Goal: Task Accomplishment & Management: Use online tool/utility

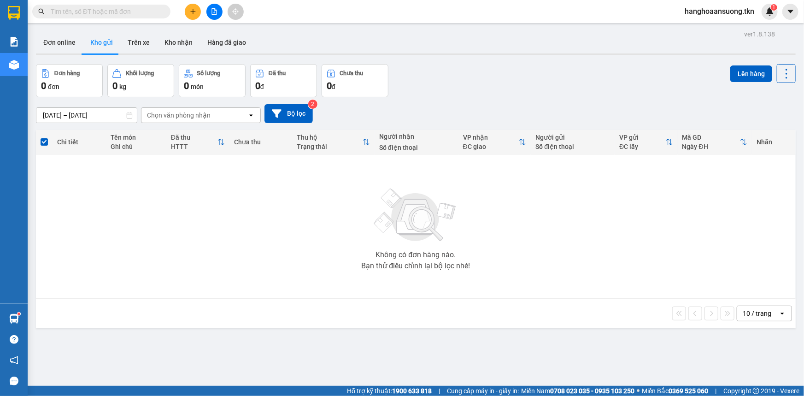
click at [190, 11] on icon "plus" at bounding box center [193, 11] width 6 height 6
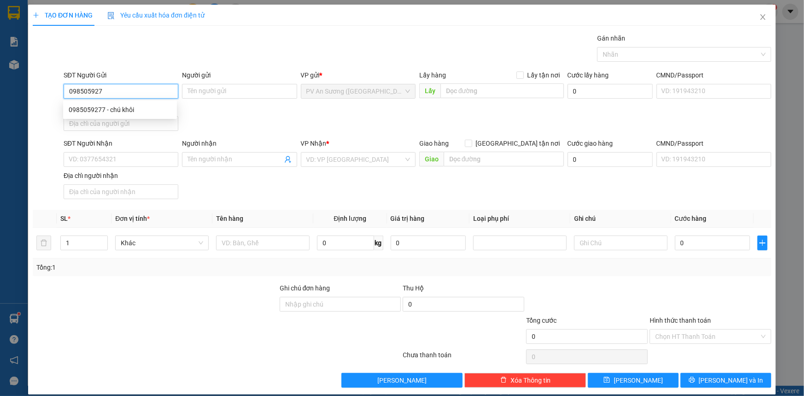
type input "0985059277"
click at [147, 107] on div "0985059277 - chú khôi" at bounding box center [120, 110] width 103 height 10
type input "chú khôi"
type input "0989005866"
type input "TIẾN"
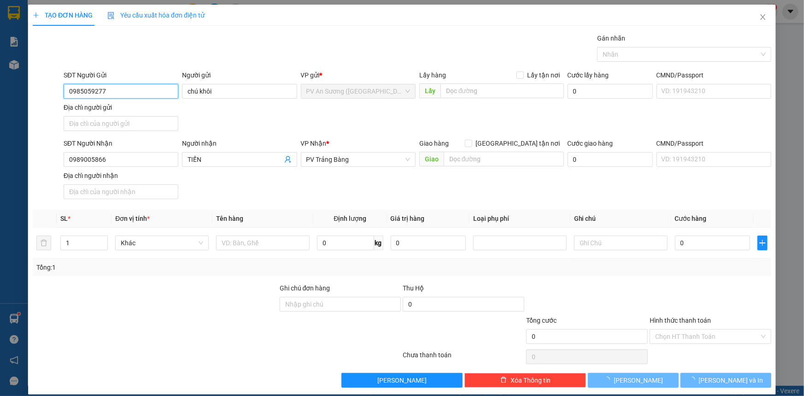
type input "30.000"
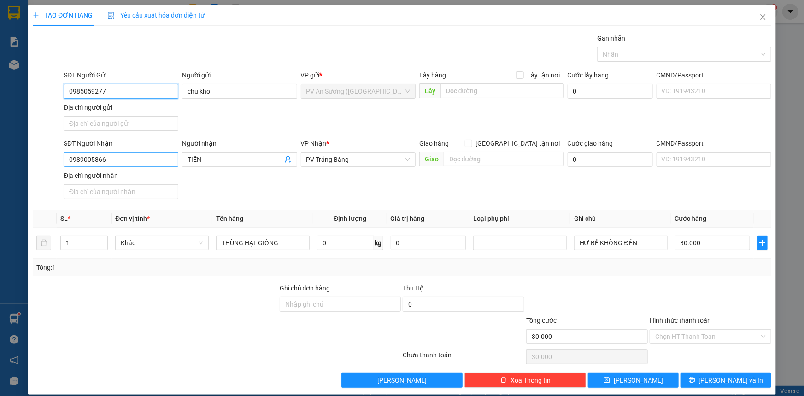
type input "0985059277"
click at [108, 152] on input "0989005866" at bounding box center [121, 159] width 115 height 15
click at [109, 152] on input "0989005866" at bounding box center [121, 159] width 115 height 15
type input "0382475092"
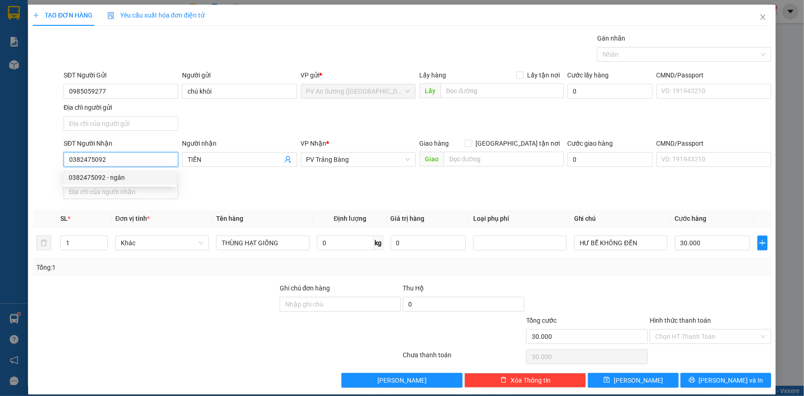
click at [119, 179] on div "0382475092 - ngân" at bounding box center [120, 177] width 103 height 10
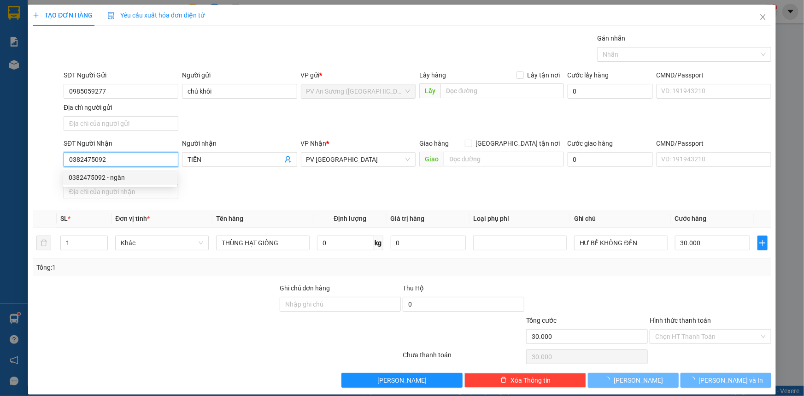
type input "ngân"
type input "20.000"
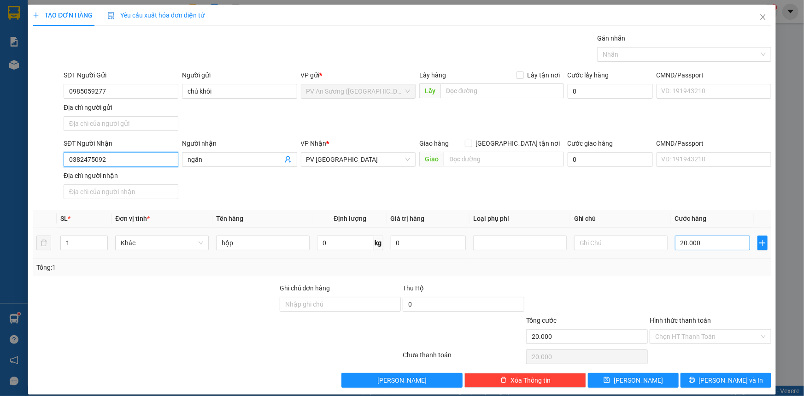
type input "0382475092"
click at [698, 236] on input "20.000" at bounding box center [712, 242] width 75 height 15
type input "3"
type input "00.003"
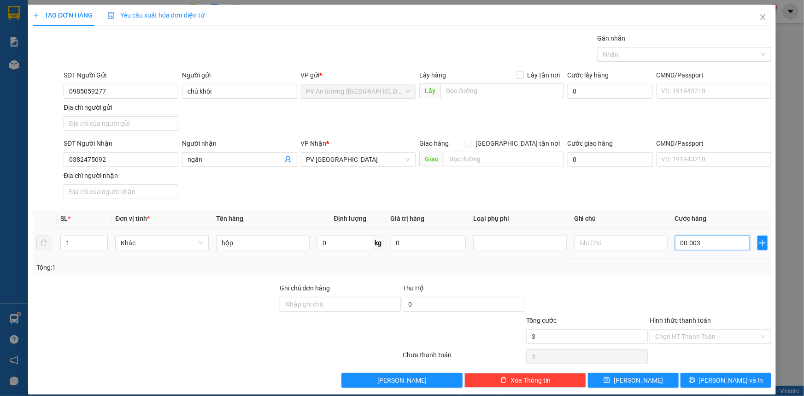
type input "30"
type input "0.000.030"
type input "30.000"
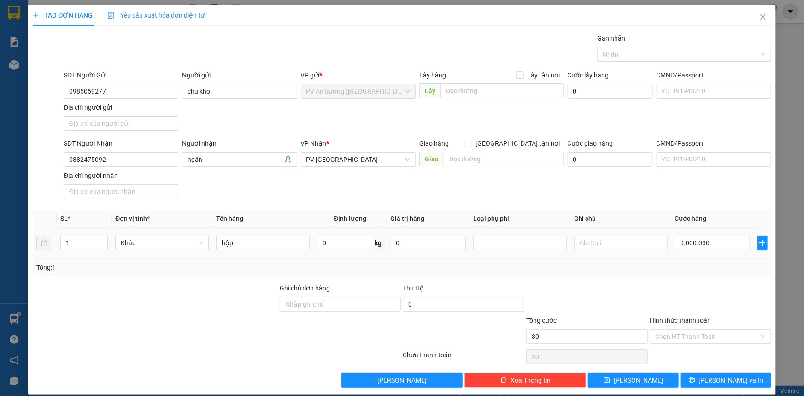
type input "30.000"
drag, startPoint x: 722, startPoint y: 289, endPoint x: 679, endPoint y: 297, distance: 43.9
click at [722, 288] on div at bounding box center [710, 299] width 123 height 32
click at [297, 238] on input "hộp" at bounding box center [263, 242] width 94 height 15
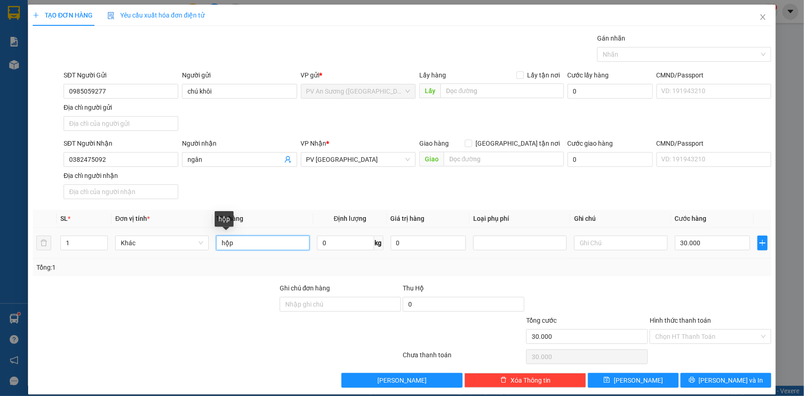
click at [297, 238] on input "hộp" at bounding box center [263, 242] width 94 height 15
type input "h"
type input "HỘP HẠT GIỐNG"
click at [575, 241] on input "text" at bounding box center [621, 242] width 94 height 15
type input "HƯ KHÔNG ĐỀN"
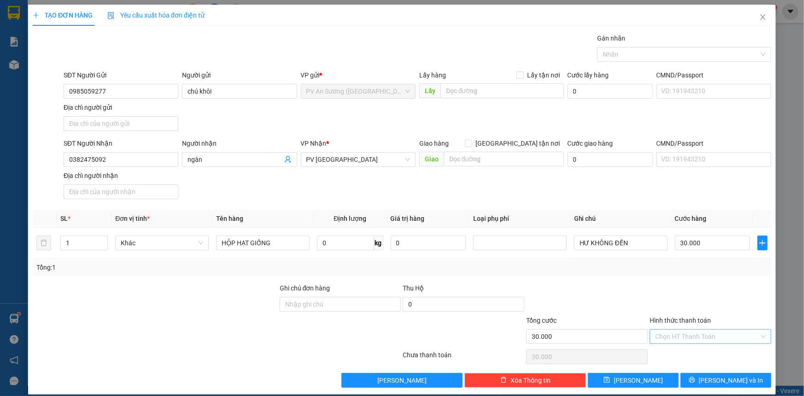
click at [691, 337] on input "Hình thức thanh toán" at bounding box center [707, 336] width 104 height 14
click at [688, 355] on div "Tại văn phòng" at bounding box center [705, 354] width 110 height 10
type input "0"
click at [691, 377] on button "[PERSON_NAME] và In" at bounding box center [725, 380] width 91 height 15
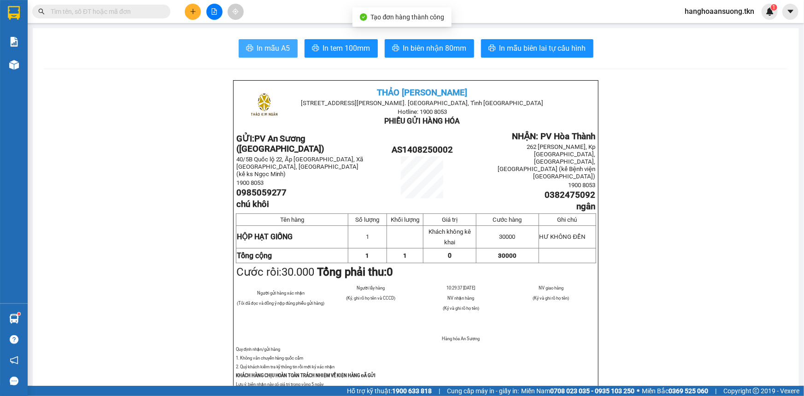
click at [261, 43] on span "In mẫu A5" at bounding box center [273, 48] width 33 height 12
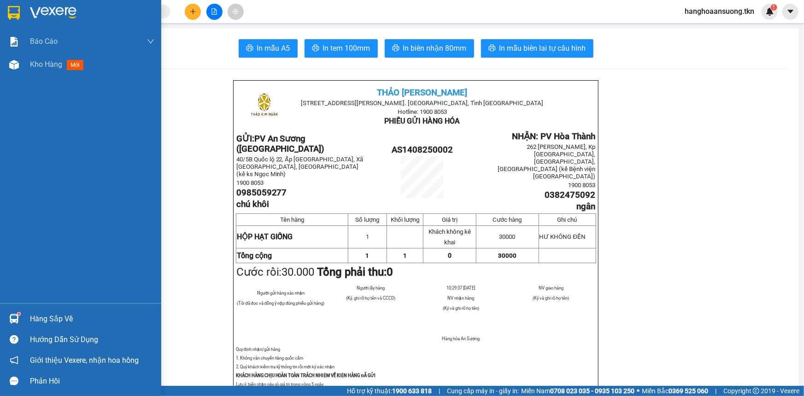
click at [16, 317] on img at bounding box center [14, 319] width 10 height 10
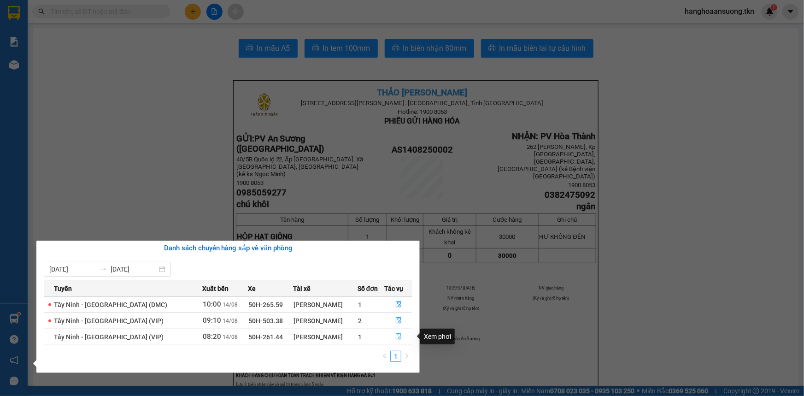
click at [398, 335] on icon "file-done" at bounding box center [399, 336] width 6 height 6
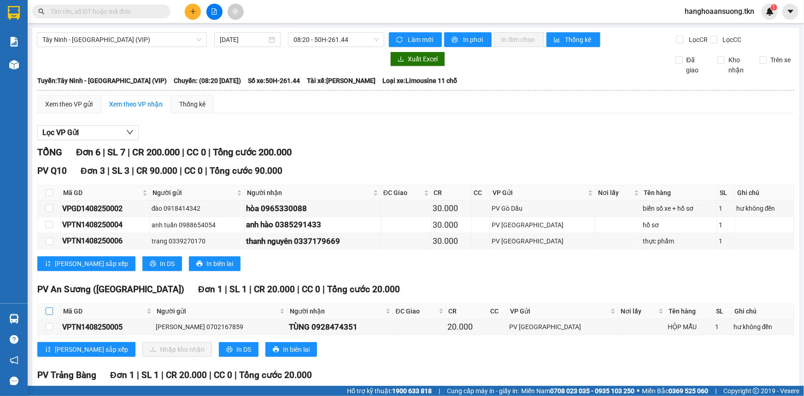
click at [47, 309] on input "checkbox" at bounding box center [49, 310] width 7 height 7
checkbox input "true"
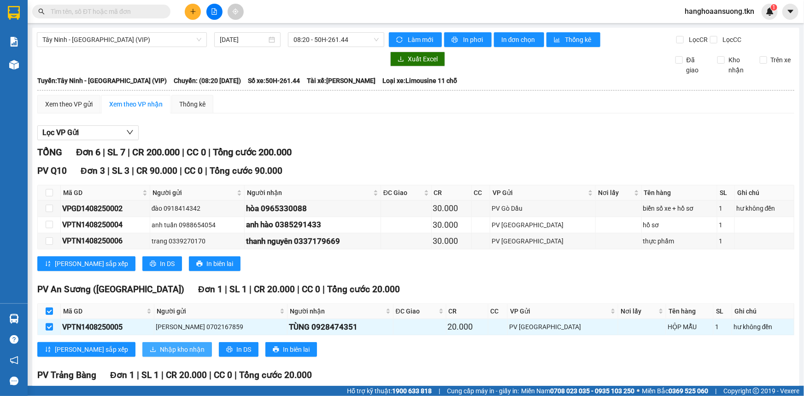
click at [160, 348] on span "Nhập kho nhận" at bounding box center [182, 349] width 45 height 10
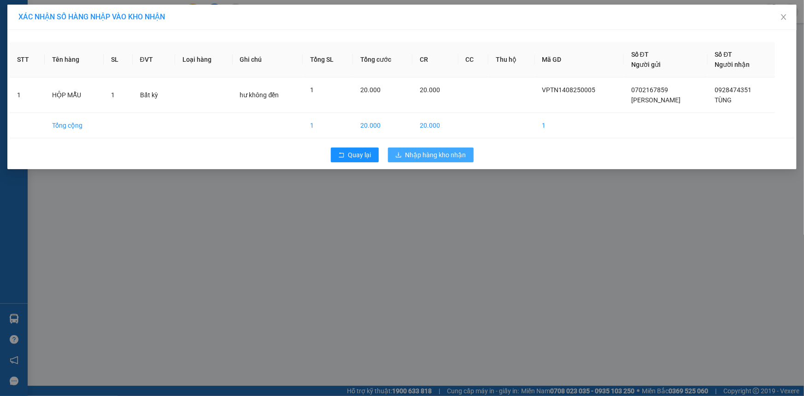
click at [423, 157] on span "Nhập hàng kho nhận" at bounding box center [435, 155] width 61 height 10
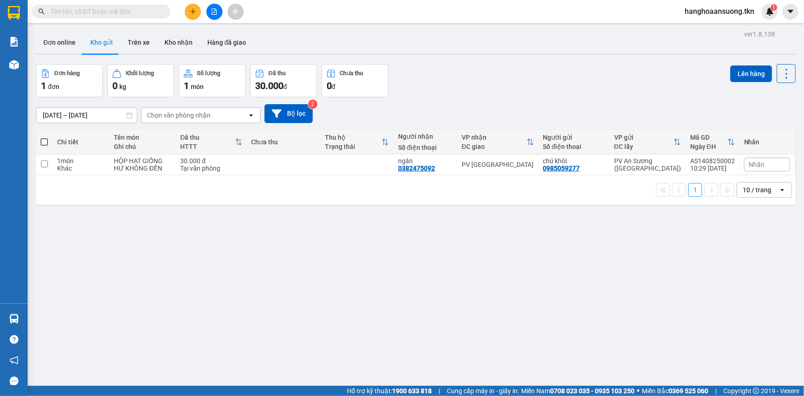
click at [112, 12] on input "text" at bounding box center [105, 11] width 109 height 10
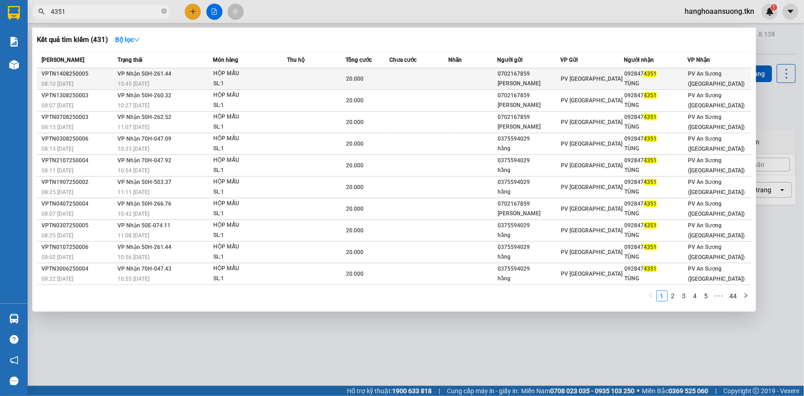
type input "4351"
click at [409, 78] on td at bounding box center [419, 79] width 59 height 22
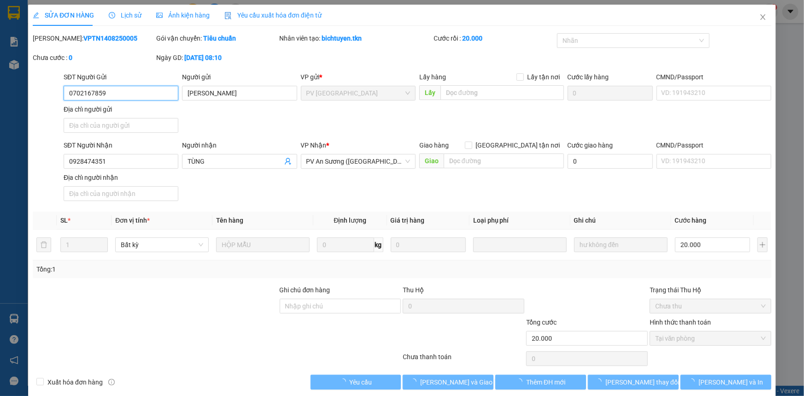
scroll to position [6, 0]
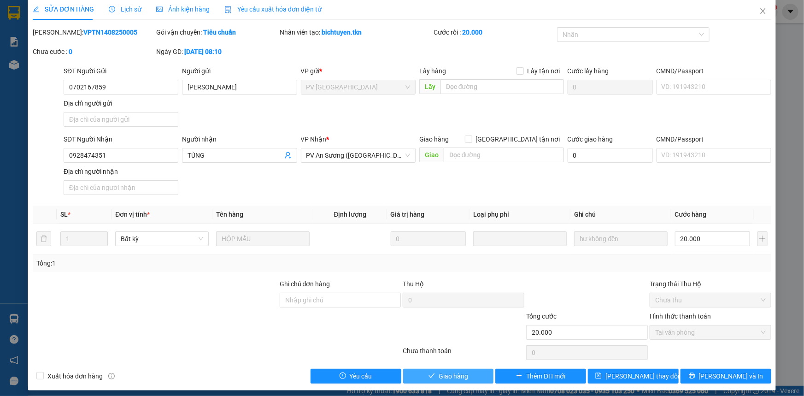
click at [448, 379] on span "Giao hàng" at bounding box center [453, 376] width 29 height 10
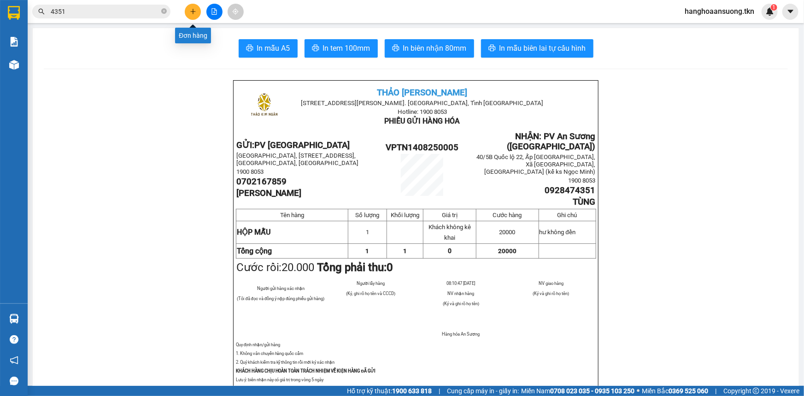
click at [188, 11] on button at bounding box center [193, 12] width 16 height 16
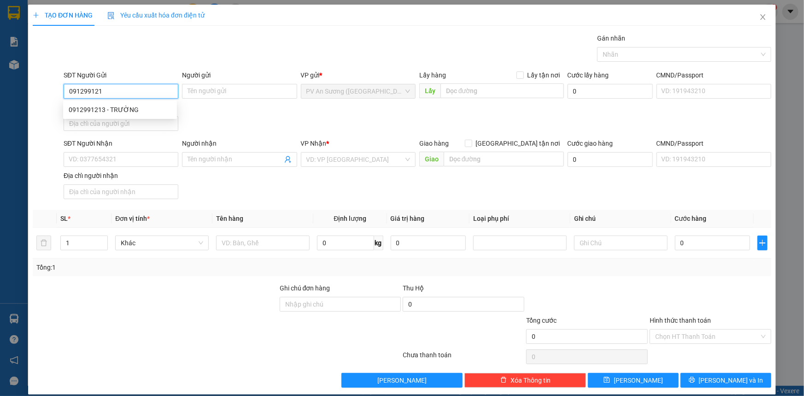
type input "0912991213"
click at [123, 105] on div "0912991213 - TRƯỜNG" at bounding box center [120, 110] width 103 height 10
type input "TRƯỜNG"
type input "0814056978"
type input "C ÁNH"
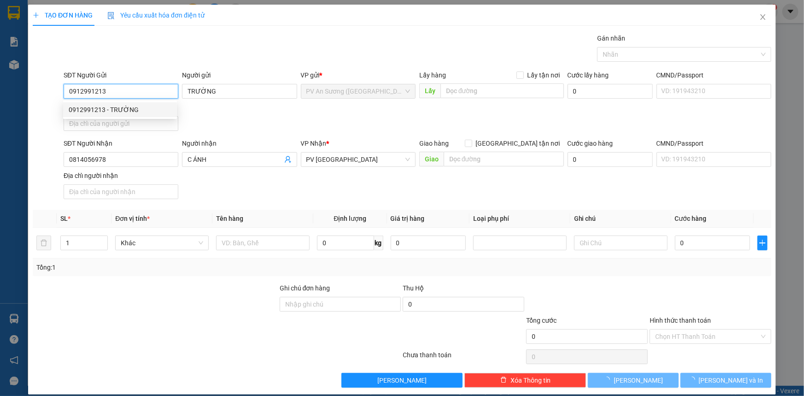
type input "30.000"
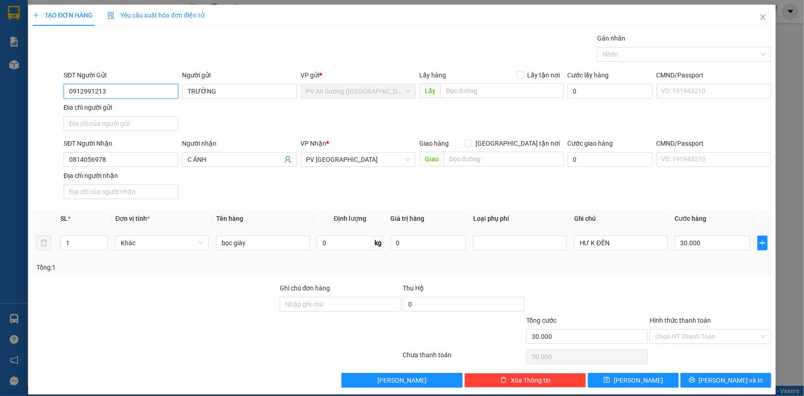
type input "0912991213"
click at [705, 250] on div "30.000" at bounding box center [712, 243] width 75 height 18
click at [704, 237] on input "30.000" at bounding box center [712, 242] width 75 height 15
type input "2"
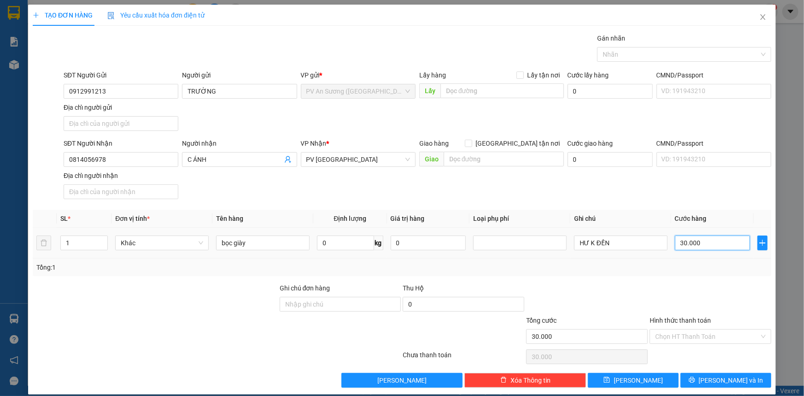
type input "00.002"
type input "20"
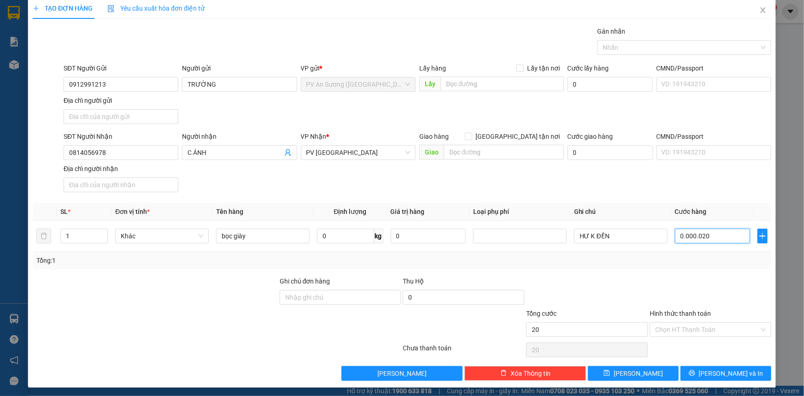
scroll to position [9, 0]
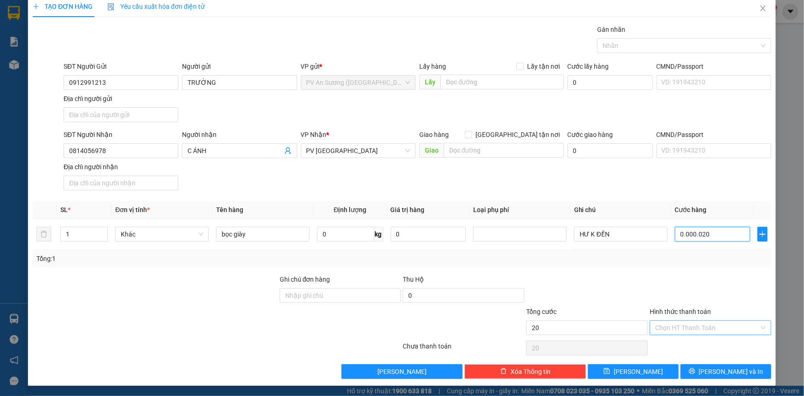
type input "0.000.020"
type input "20.000"
click at [689, 327] on input "Hình thức thanh toán" at bounding box center [707, 328] width 104 height 14
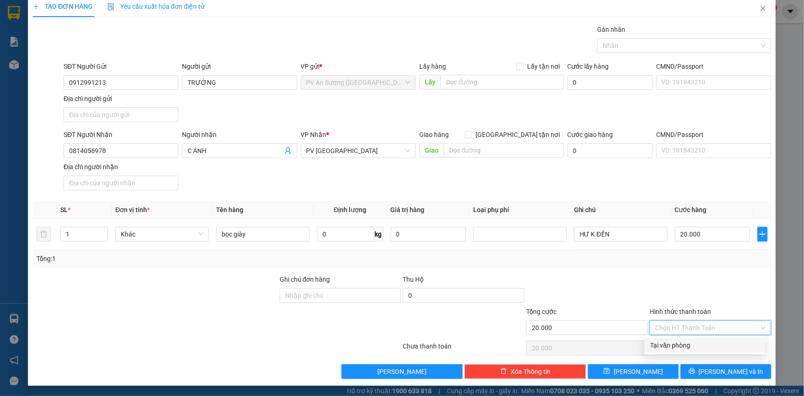
click at [680, 346] on div "Tại văn phòng" at bounding box center [705, 345] width 110 height 10
type input "0"
click at [720, 373] on span "[PERSON_NAME] và In" at bounding box center [731, 371] width 65 height 10
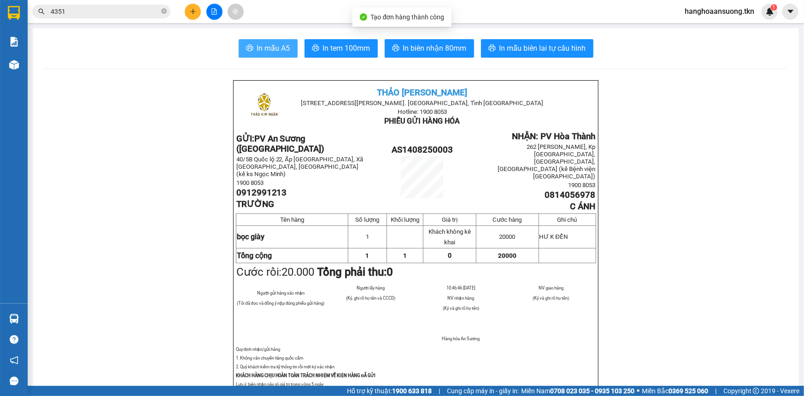
click at [249, 43] on button "In mẫu A5" at bounding box center [268, 48] width 59 height 18
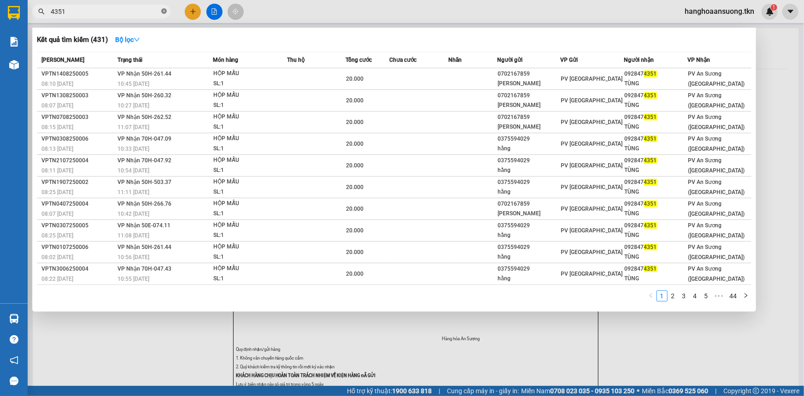
click at [164, 9] on icon "close-circle" at bounding box center [164, 11] width 6 height 6
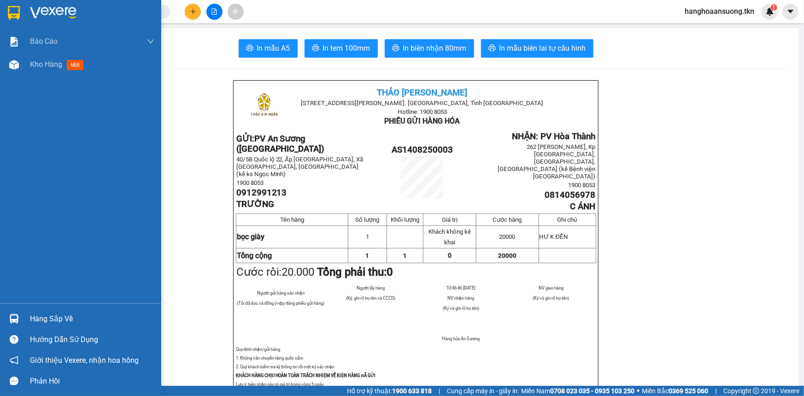
click at [13, 13] on img at bounding box center [14, 13] width 12 height 14
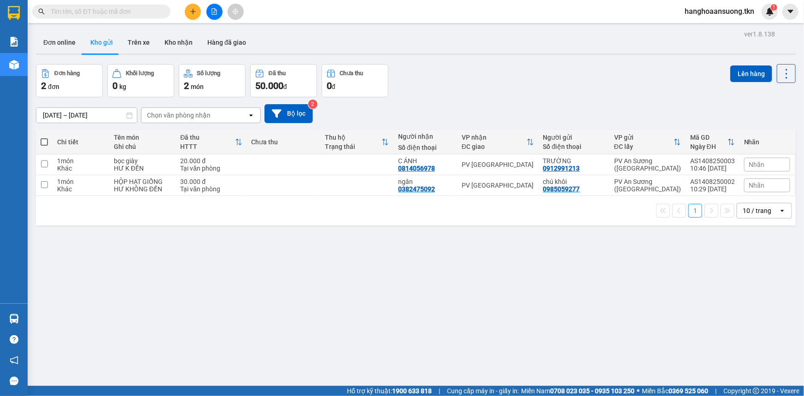
click at [138, 9] on input "text" at bounding box center [105, 11] width 109 height 10
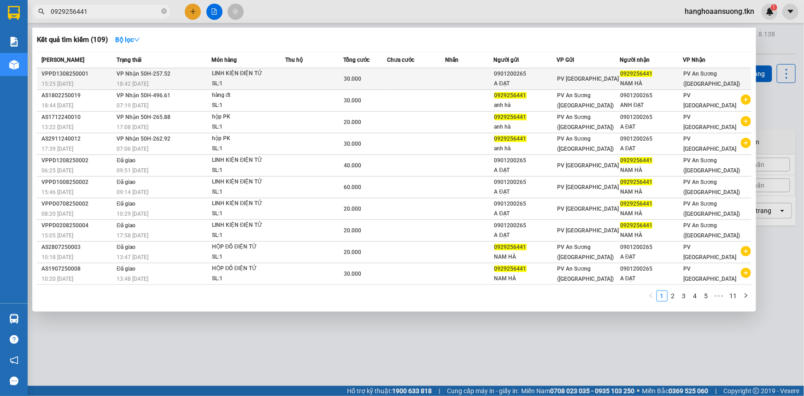
type input "0929256441"
click at [399, 79] on td at bounding box center [416, 79] width 58 height 22
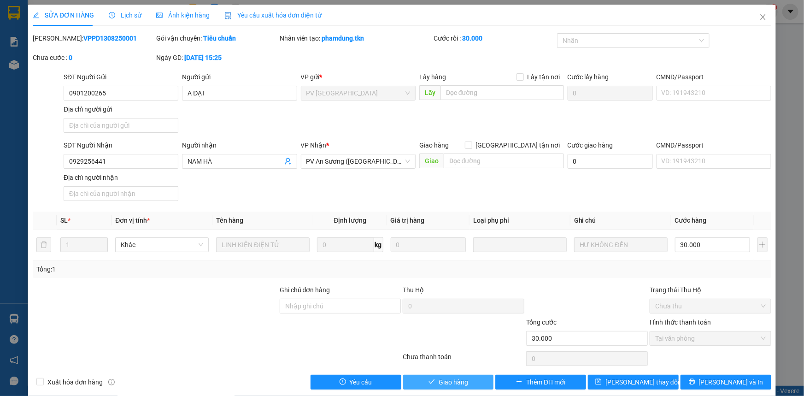
click at [432, 375] on button "Giao hàng" at bounding box center [448, 382] width 91 height 15
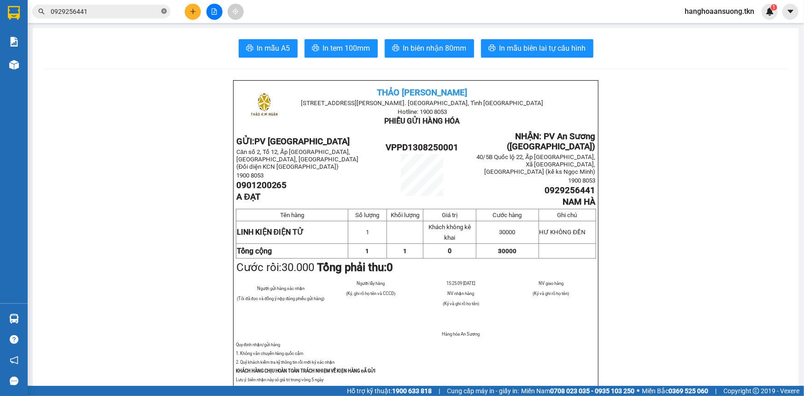
click at [164, 13] on icon "close-circle" at bounding box center [164, 11] width 6 height 6
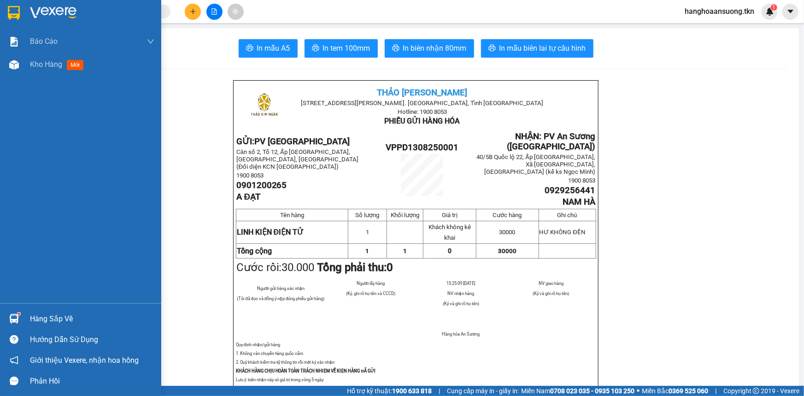
click at [7, 318] on div at bounding box center [14, 319] width 16 height 16
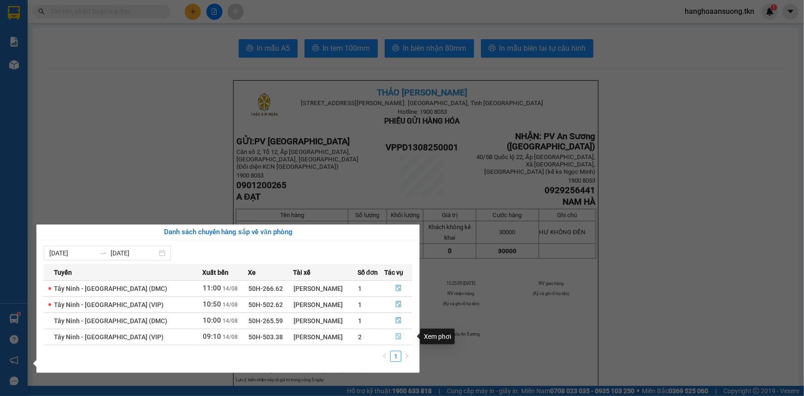
click at [397, 339] on icon "file-done" at bounding box center [398, 336] width 6 height 6
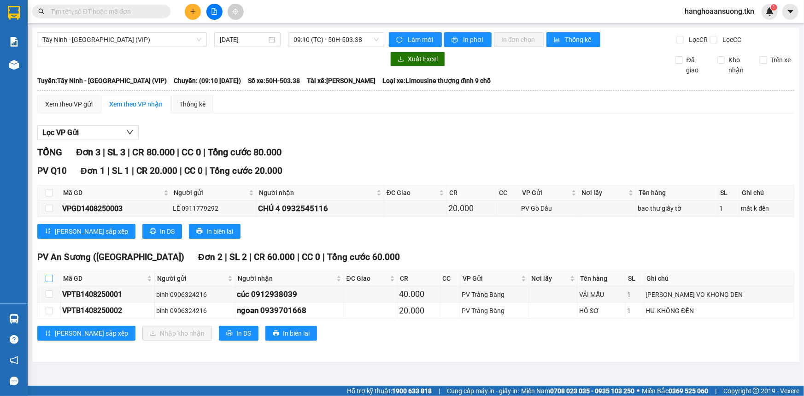
click at [49, 279] on input "checkbox" at bounding box center [49, 278] width 7 height 7
checkbox input "true"
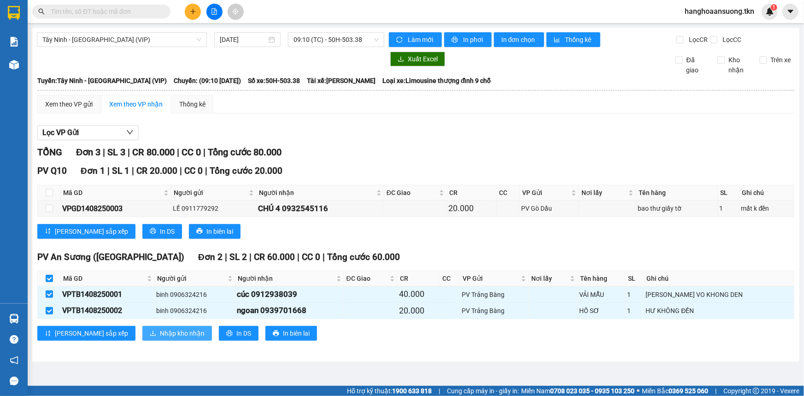
click at [160, 336] on span "Nhập kho nhận" at bounding box center [182, 333] width 45 height 10
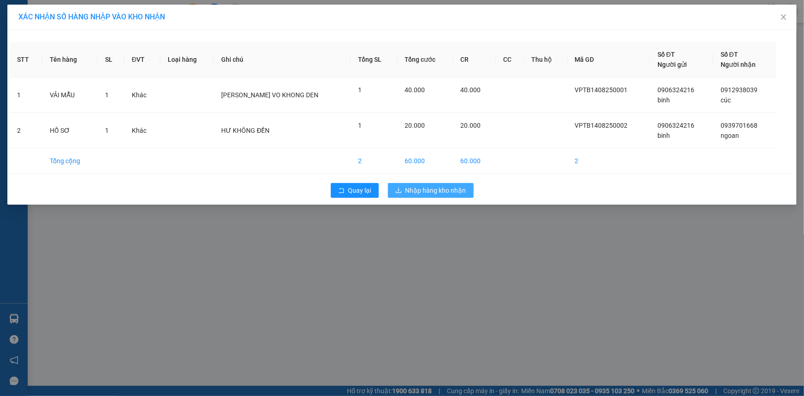
click at [437, 195] on button "Nhập hàng kho nhận" at bounding box center [431, 190] width 86 height 15
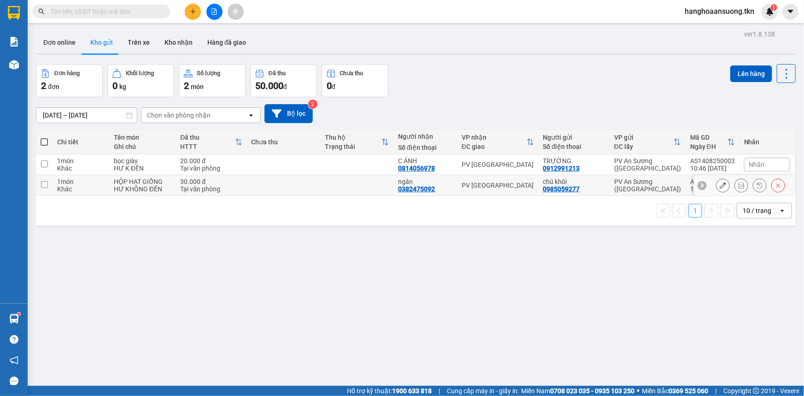
click at [284, 173] on td at bounding box center [283, 164] width 73 height 21
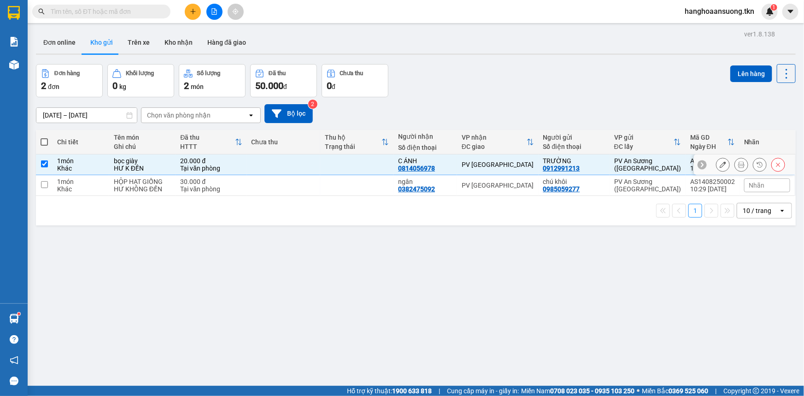
click at [288, 173] on td at bounding box center [283, 164] width 73 height 21
checkbox input "false"
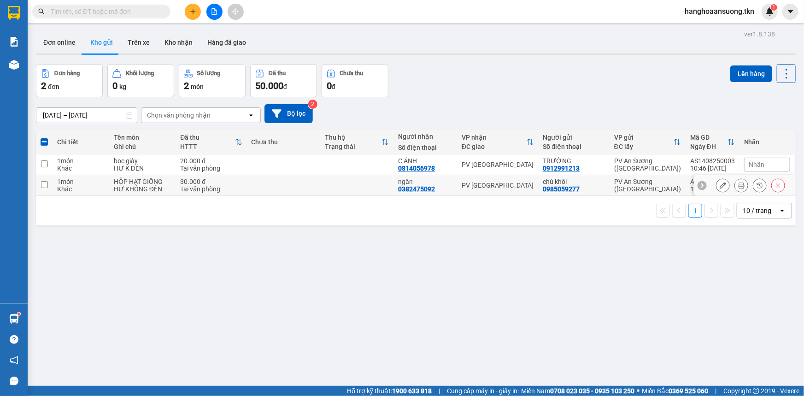
click at [299, 198] on div "1 10 / trang open" at bounding box center [416, 210] width 760 height 29
click at [517, 189] on td "PV [GEOGRAPHIC_DATA]" at bounding box center [498, 185] width 82 height 21
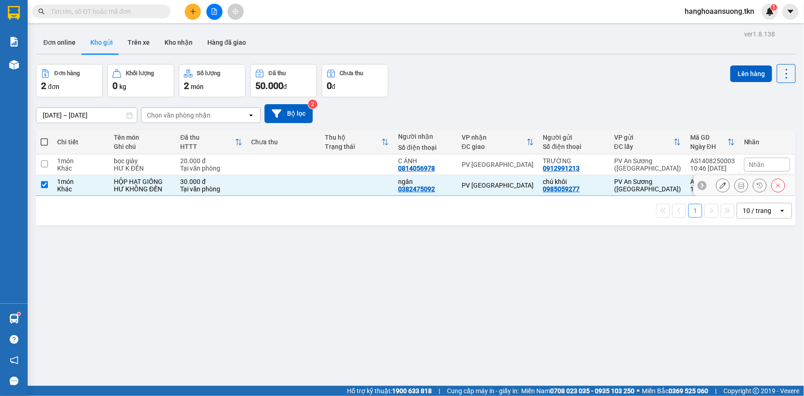
click at [517, 187] on div "PV [GEOGRAPHIC_DATA]" at bounding box center [498, 185] width 72 height 7
checkbox input "false"
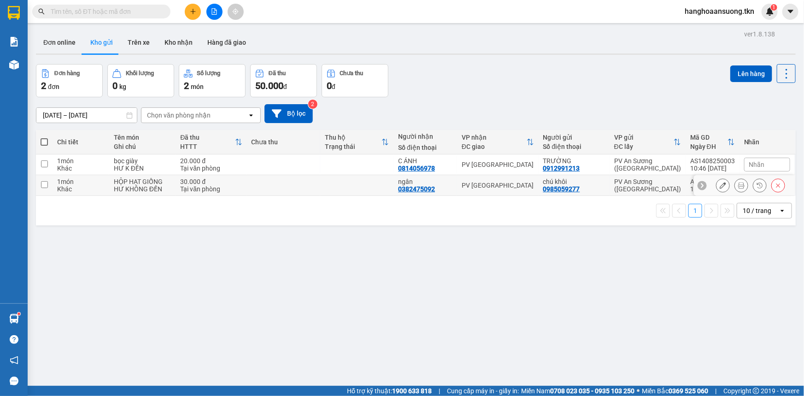
click at [517, 157] on td "PV [GEOGRAPHIC_DATA]" at bounding box center [498, 164] width 82 height 21
checkbox input "true"
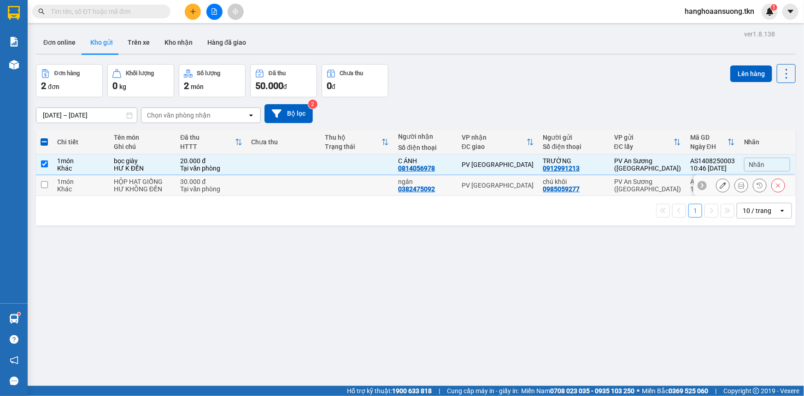
click at [510, 184] on div "PV [GEOGRAPHIC_DATA]" at bounding box center [498, 185] width 72 height 7
checkbox input "true"
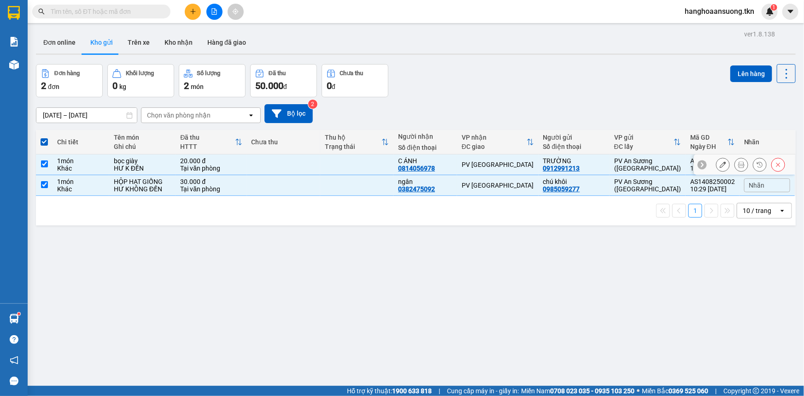
click at [324, 171] on td at bounding box center [356, 164] width 73 height 21
checkbox input "false"
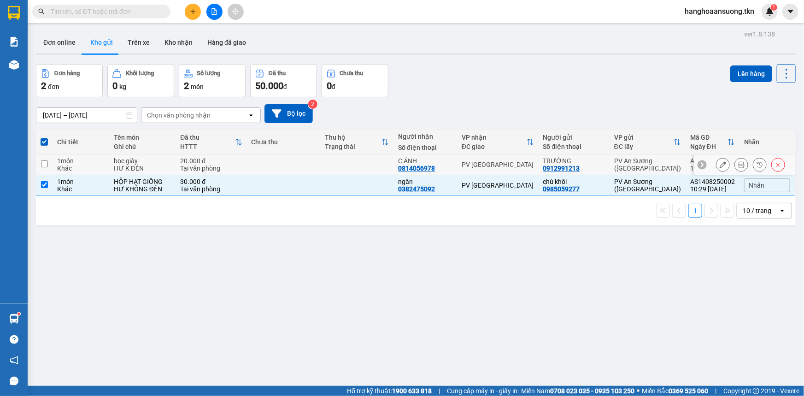
click at [325, 182] on td at bounding box center [356, 185] width 73 height 21
checkbox input "false"
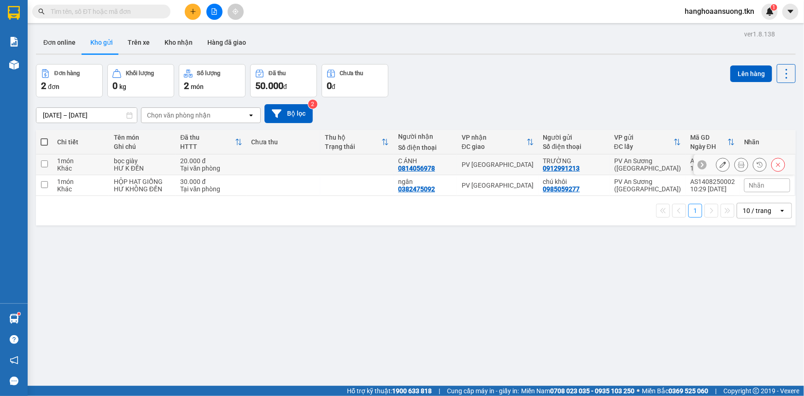
drag, startPoint x: 296, startPoint y: 169, endPoint x: 300, endPoint y: 188, distance: 19.2
click at [296, 170] on td at bounding box center [283, 164] width 73 height 21
checkbox input "true"
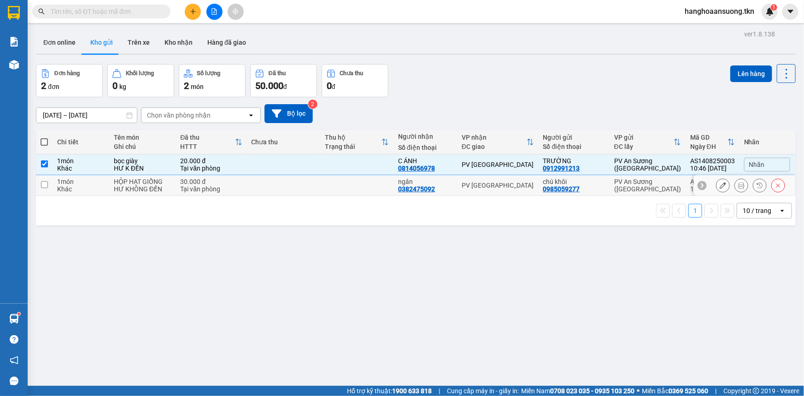
click at [302, 194] on td at bounding box center [283, 185] width 73 height 21
checkbox input "true"
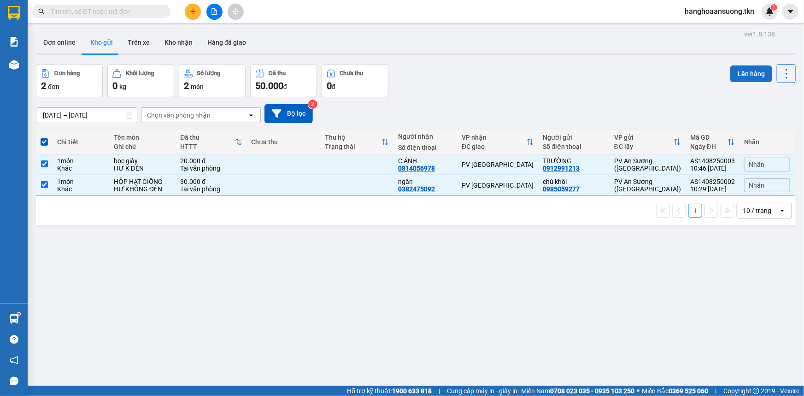
click at [734, 73] on button "Lên hàng" at bounding box center [751, 73] width 42 height 17
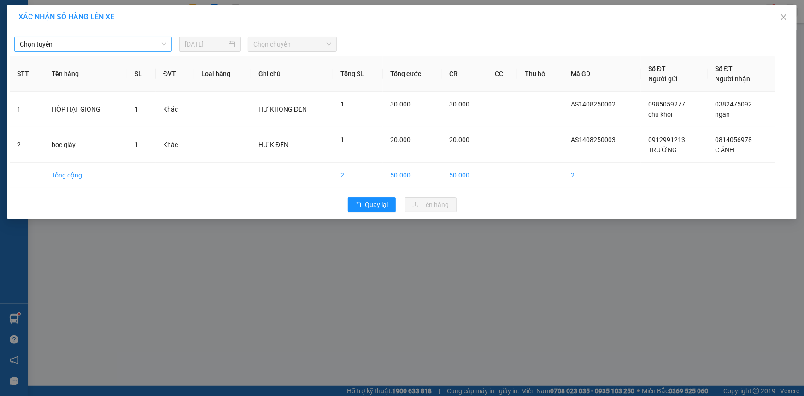
click at [112, 41] on span "Chọn tuyến" at bounding box center [93, 44] width 147 height 14
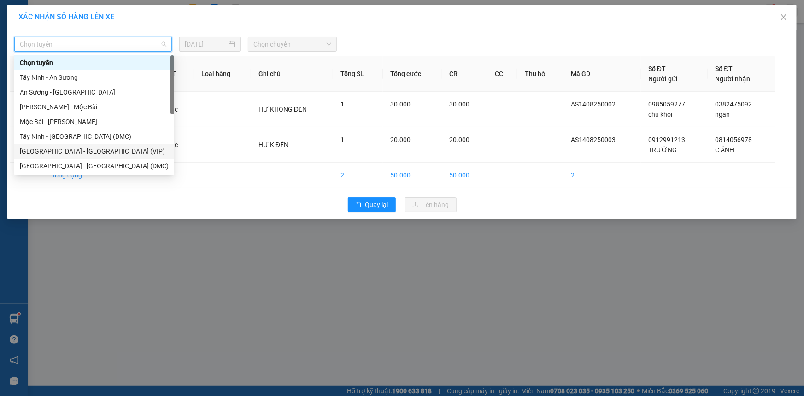
click at [118, 150] on div "[GEOGRAPHIC_DATA] - [GEOGRAPHIC_DATA] (VIP)" at bounding box center [94, 151] width 149 height 10
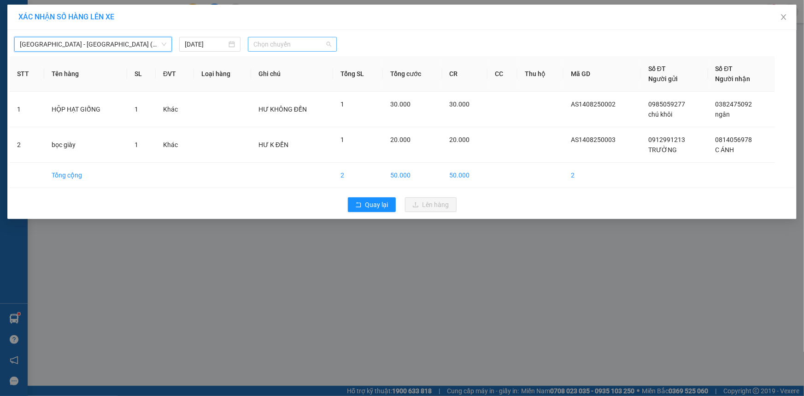
click at [316, 40] on span "Chọn chuyến" at bounding box center [292, 44] width 78 height 14
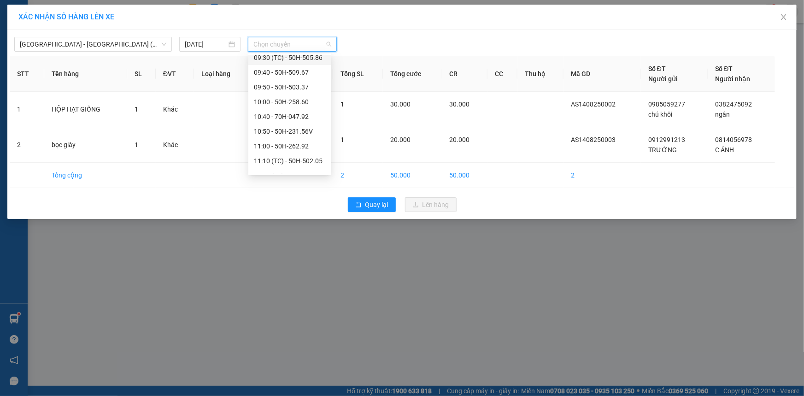
scroll to position [357, 0]
click at [303, 57] on div "10:00 - 50H-258.60" at bounding box center [290, 60] width 72 height 10
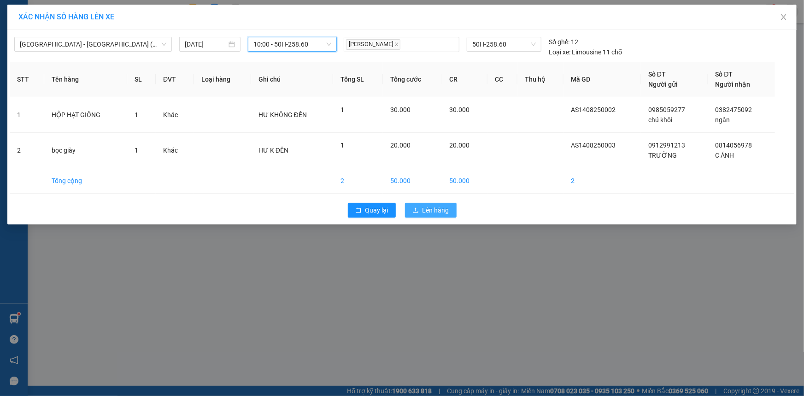
click at [425, 210] on span "Lên hàng" at bounding box center [435, 210] width 27 height 10
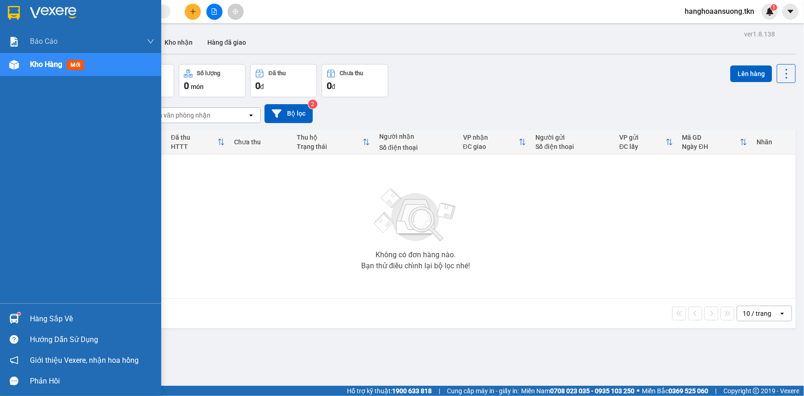
click at [40, 320] on div "Hàng sắp về" at bounding box center [92, 319] width 124 height 14
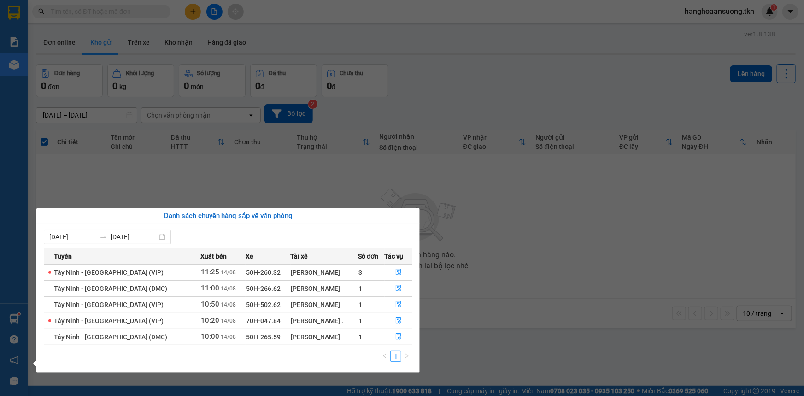
click at [599, 319] on section "Kết quả tìm kiếm ( 109 ) Bộ lọc Mã ĐH Trạng thái Món hàng Thu hộ Tổng cước Chưa…" at bounding box center [402, 198] width 804 height 396
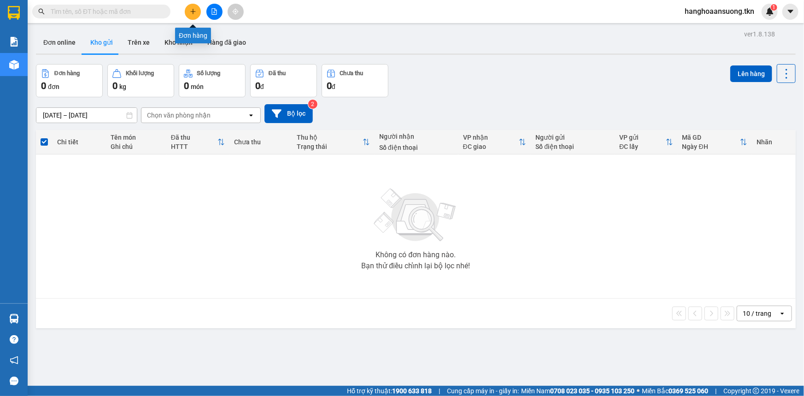
click at [187, 12] on button at bounding box center [193, 12] width 16 height 16
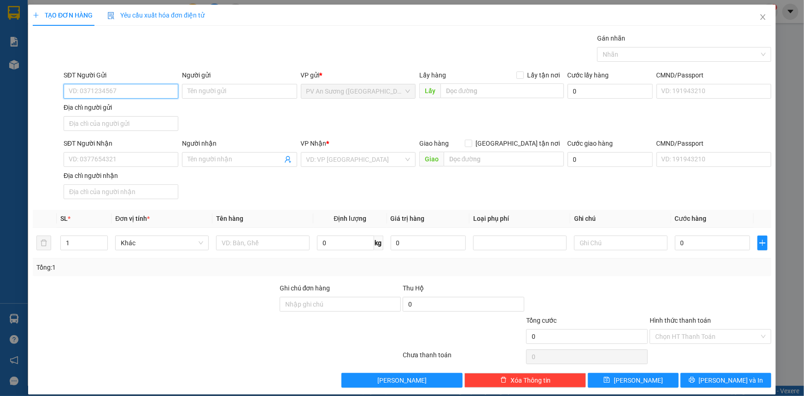
click at [133, 94] on input "SĐT Người Gửi" at bounding box center [121, 91] width 115 height 15
type input "0909289697"
click at [143, 109] on div "0909289697 - [PERSON_NAME]" at bounding box center [120, 110] width 103 height 10
type input "[PERSON_NAME]"
type input "0971030357"
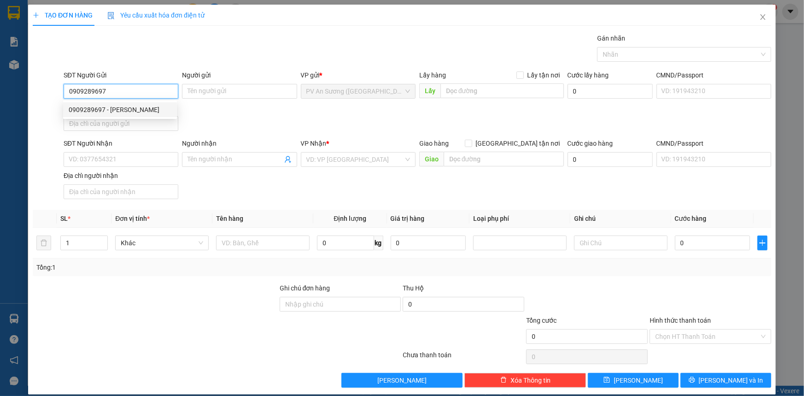
type input "CHỊ [PERSON_NAME]"
type input "130.000"
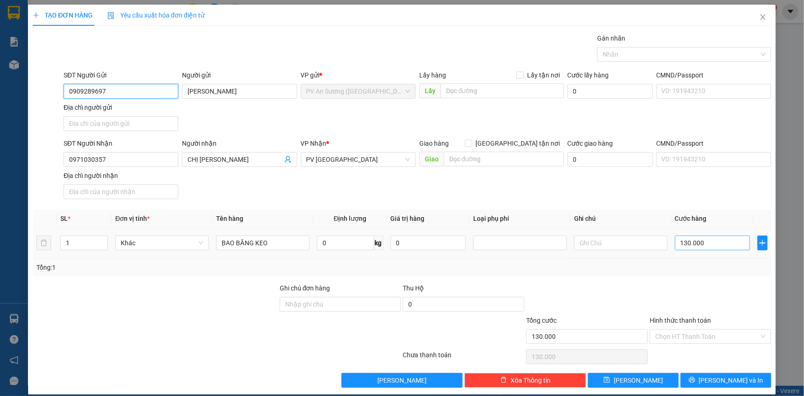
type input "0909289697"
click at [683, 245] on input "130.000" at bounding box center [712, 242] width 75 height 15
click at [701, 241] on input "130.000" at bounding box center [712, 242] width 75 height 15
click at [684, 245] on input "130.000" at bounding box center [712, 242] width 75 height 15
click at [683, 243] on input "130.000" at bounding box center [712, 242] width 75 height 15
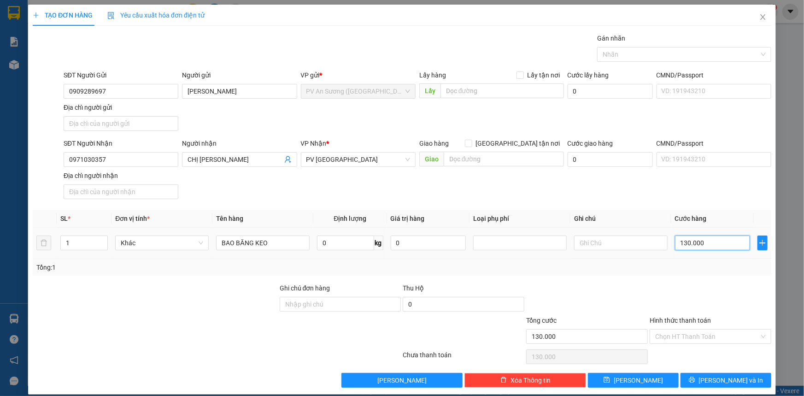
type input "10.000"
type input "110.000"
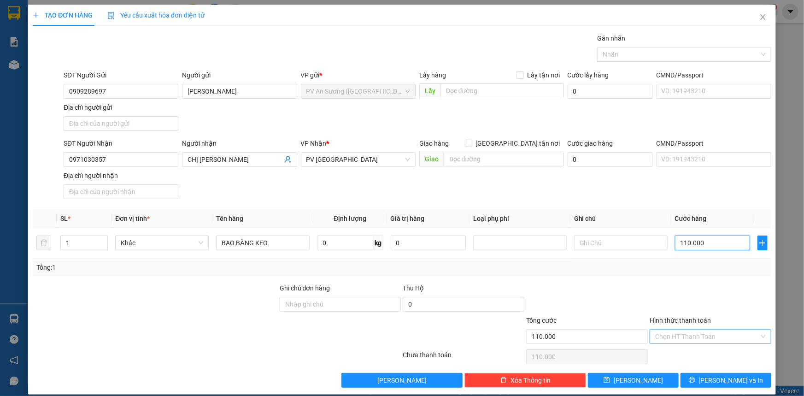
type input "110.000"
click at [692, 335] on input "Hình thức thanh toán" at bounding box center [707, 336] width 104 height 14
type input "110.000"
click at [704, 354] on div "Tại văn phòng" at bounding box center [705, 354] width 110 height 10
type input "0"
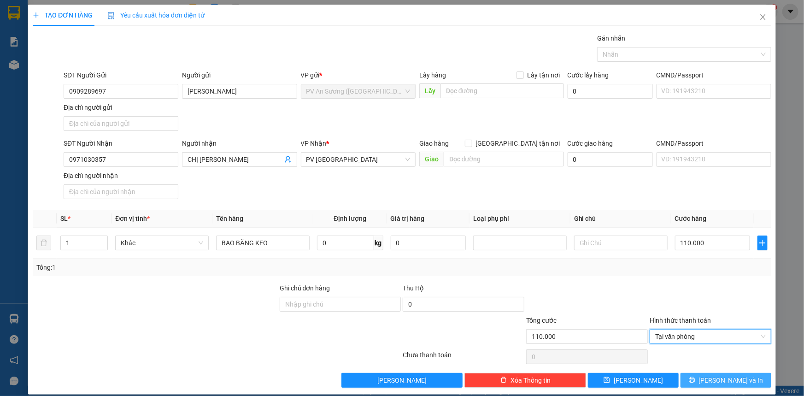
click at [726, 383] on span "[PERSON_NAME] và In" at bounding box center [731, 380] width 65 height 10
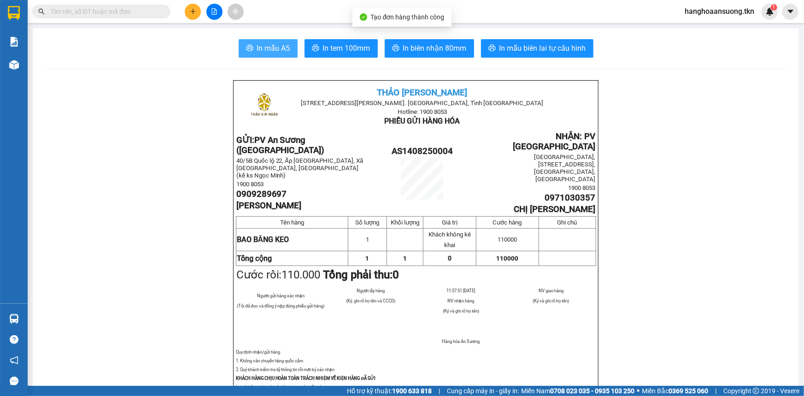
click at [276, 50] on span "In mẫu A5" at bounding box center [273, 48] width 33 height 12
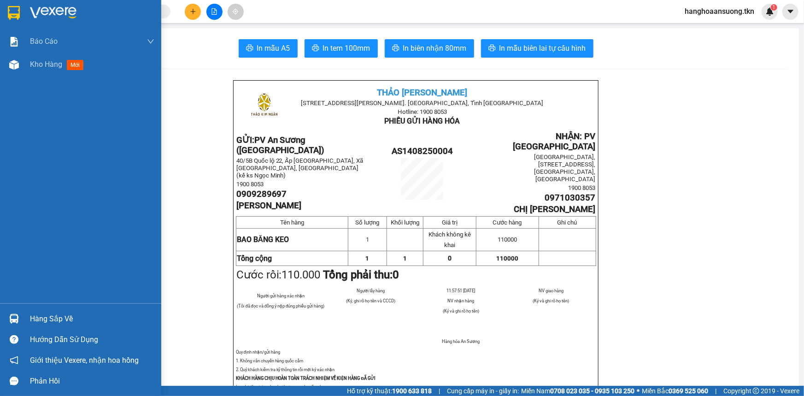
click at [67, 320] on div "Hàng sắp về" at bounding box center [92, 319] width 124 height 14
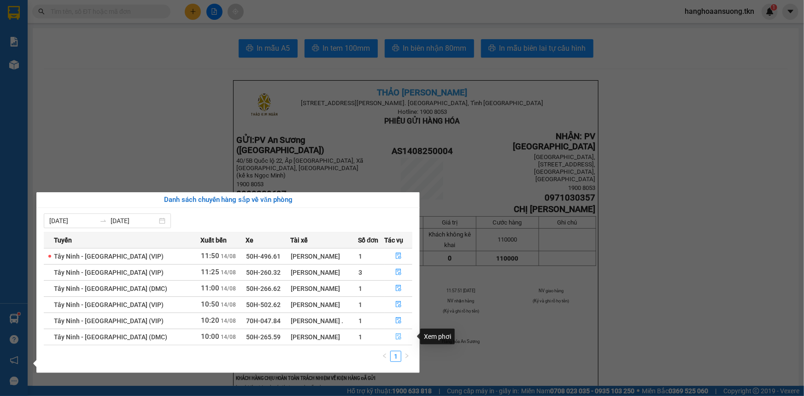
click at [398, 334] on icon "file-done" at bounding box center [399, 336] width 6 height 6
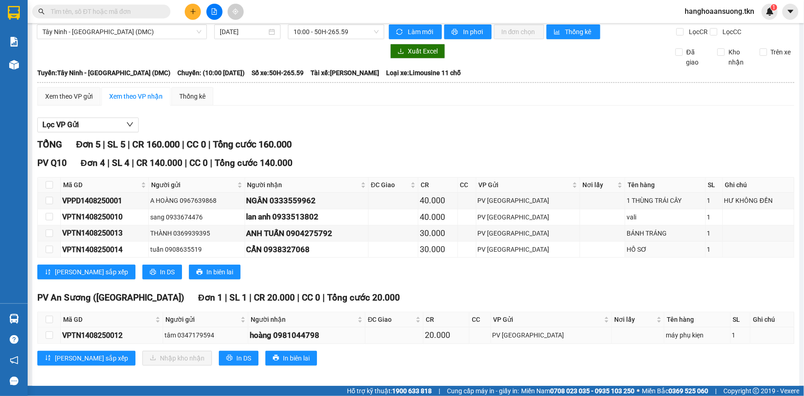
scroll to position [12, 0]
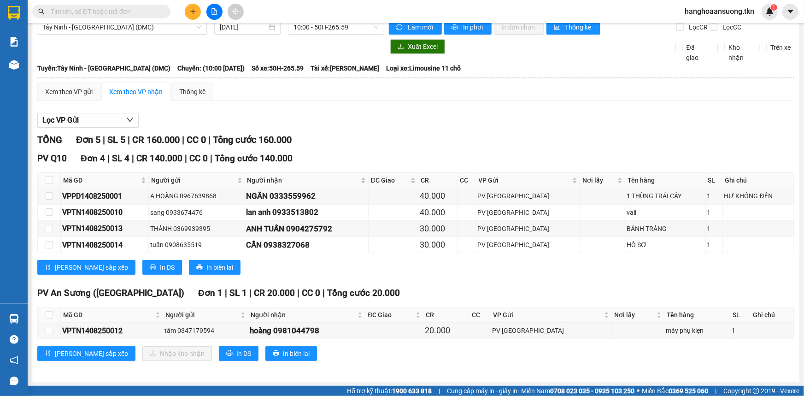
click at [54, 313] on th at bounding box center [49, 314] width 23 height 15
click at [50, 315] on input "checkbox" at bounding box center [49, 314] width 7 height 7
checkbox input "true"
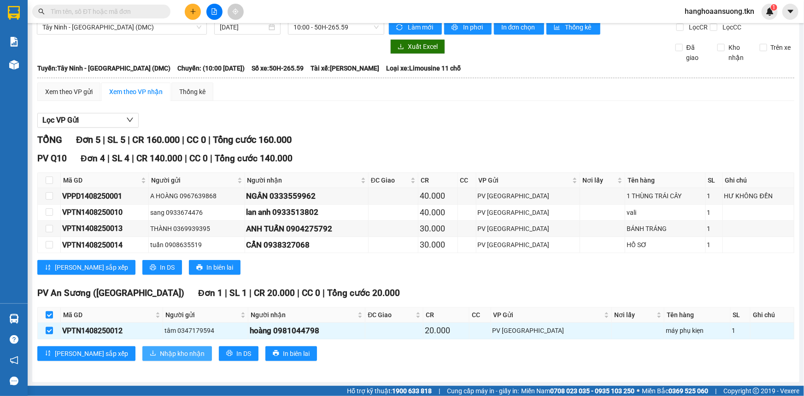
click at [160, 352] on span "Nhập kho nhận" at bounding box center [182, 353] width 45 height 10
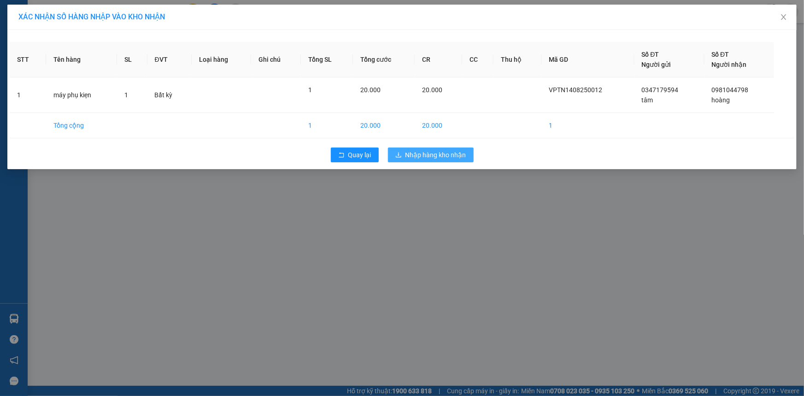
click at [444, 157] on span "Nhập hàng kho nhận" at bounding box center [435, 155] width 61 height 10
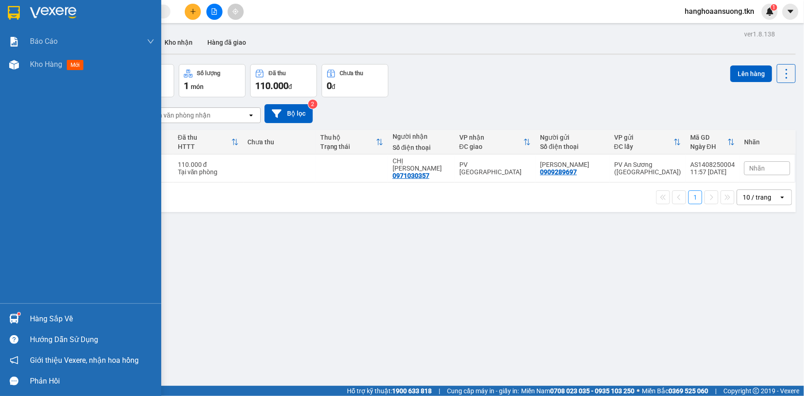
click at [63, 317] on div "Hàng sắp về" at bounding box center [92, 319] width 124 height 14
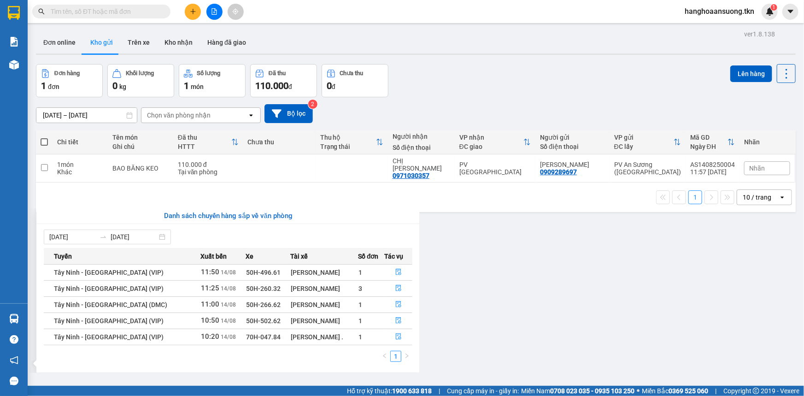
click at [540, 327] on section "Kết quả tìm kiếm ( 109 ) Bộ lọc Mã ĐH Trạng thái Món hàng Thu hộ Tổng cước Chưa…" at bounding box center [402, 198] width 804 height 396
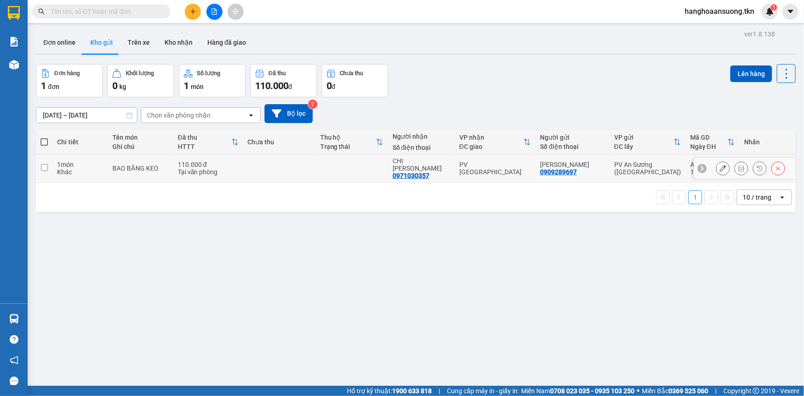
click at [295, 158] on td at bounding box center [279, 168] width 72 height 28
checkbox input "true"
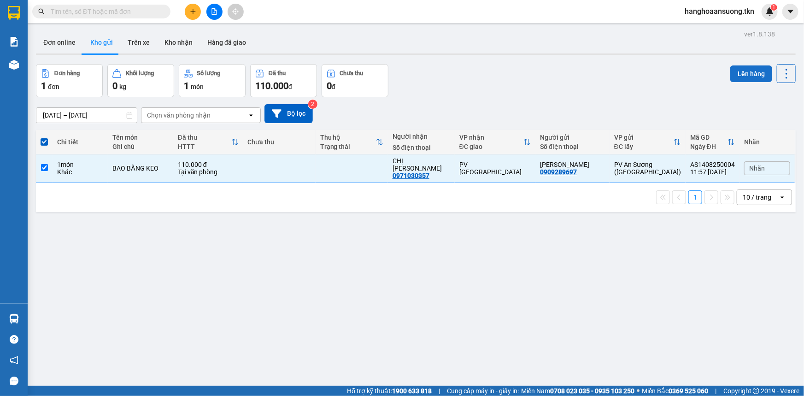
click at [742, 71] on button "Lên hàng" at bounding box center [751, 73] width 42 height 17
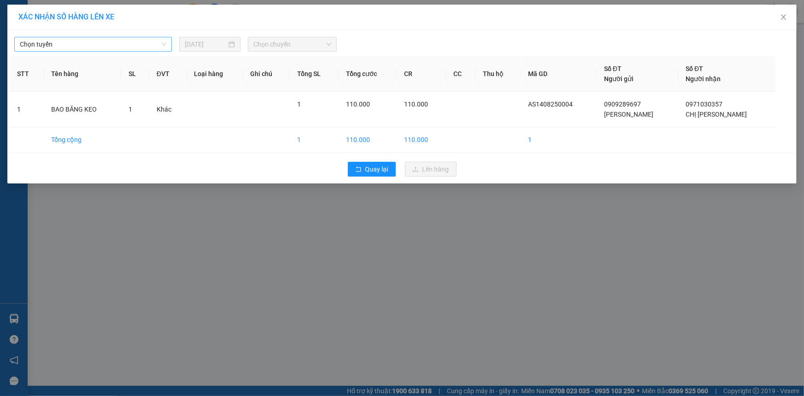
click at [72, 39] on span "Chọn tuyến" at bounding box center [93, 44] width 147 height 14
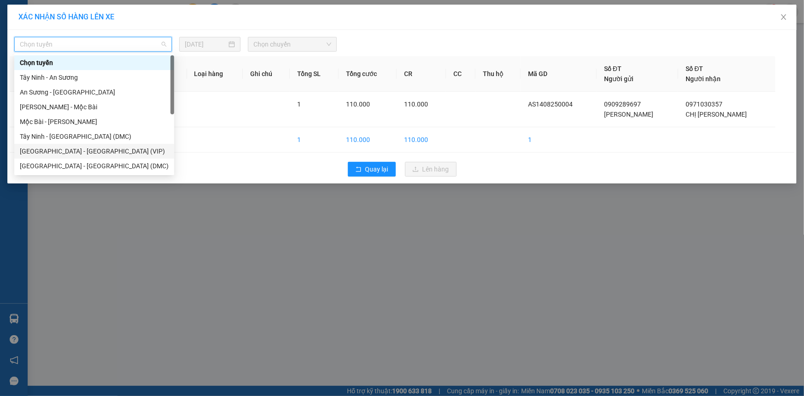
click at [116, 148] on div "[GEOGRAPHIC_DATA] - [GEOGRAPHIC_DATA] (VIP)" at bounding box center [94, 151] width 149 height 10
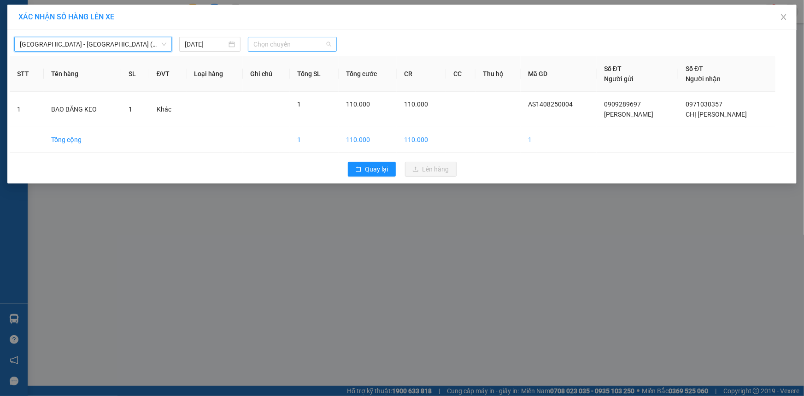
click at [294, 43] on span "Chọn chuyến" at bounding box center [292, 44] width 78 height 14
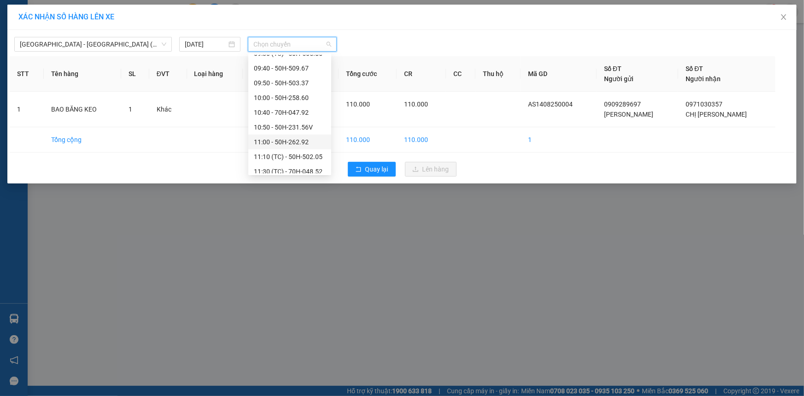
scroll to position [361, 0]
click at [302, 132] on div "11:30 (TC) - 70H-048.52" at bounding box center [290, 129] width 72 height 10
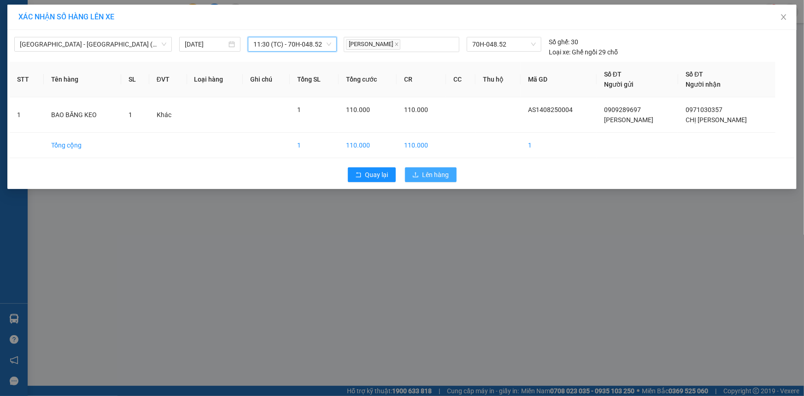
click at [434, 175] on span "Lên hàng" at bounding box center [435, 175] width 27 height 10
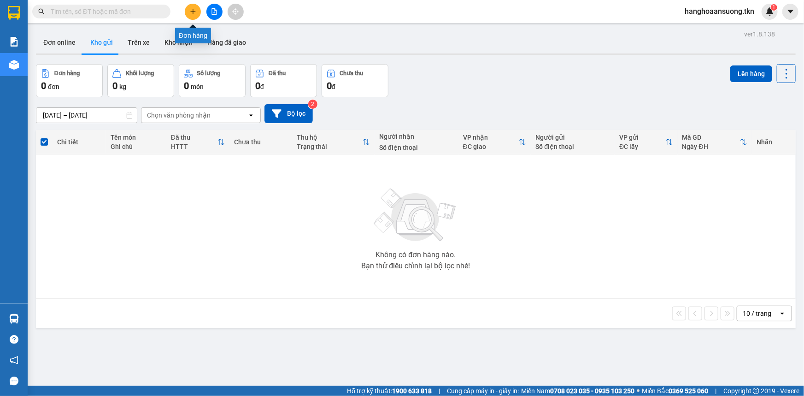
click at [189, 10] on button at bounding box center [193, 12] width 16 height 16
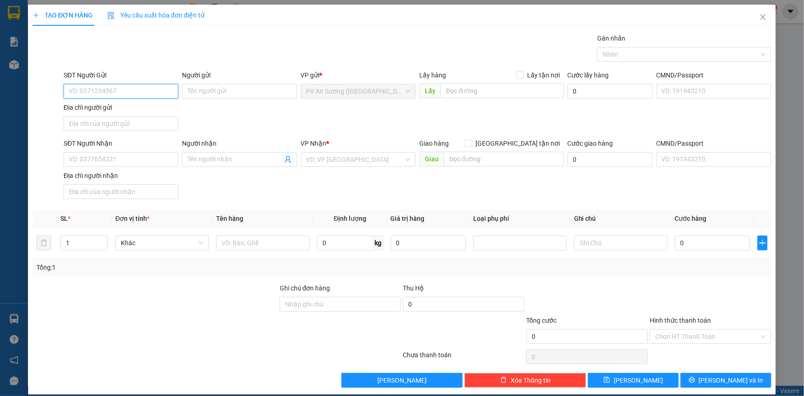
click at [158, 93] on input "SĐT Người Gửi" at bounding box center [121, 91] width 115 height 15
click at [142, 109] on div "0907799282 - HẢI" at bounding box center [120, 110] width 103 height 10
type input "0907799282"
type input "HẢI"
type input "0933877191"
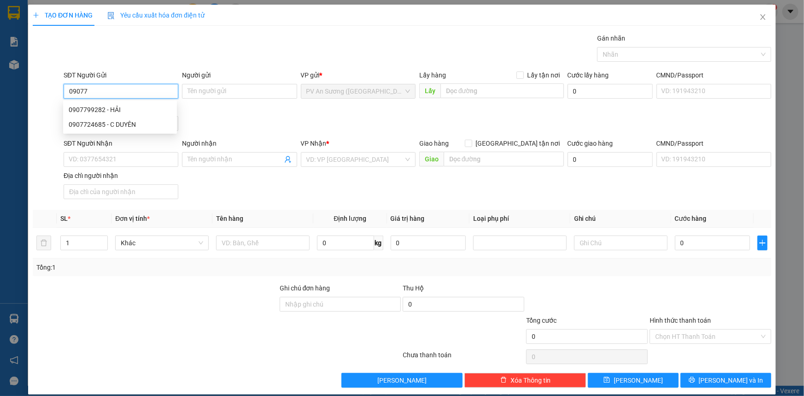
type input "ninh"
type input "20.000"
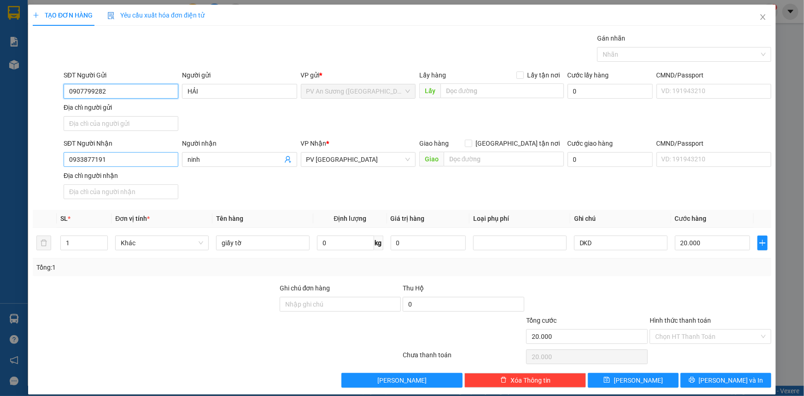
type input "0907799282"
click at [110, 161] on input "0933877191" at bounding box center [121, 159] width 115 height 15
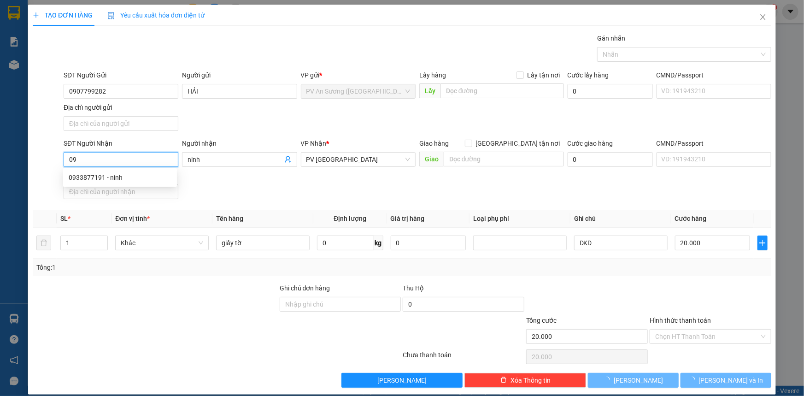
type input "0"
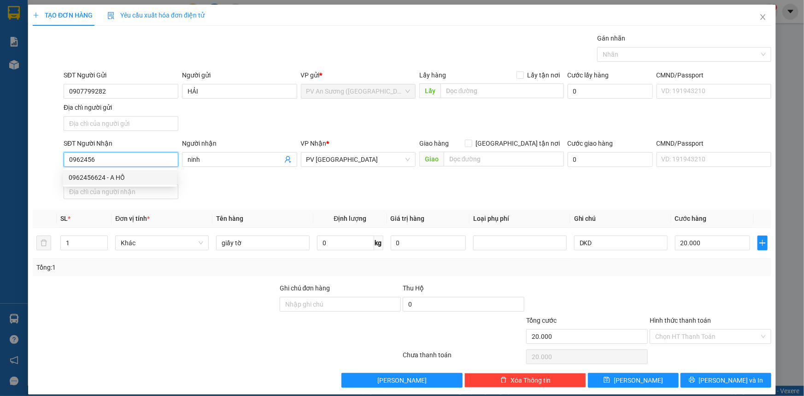
click at [147, 175] on div "0962456624 - A HỒ" at bounding box center [120, 177] width 103 height 10
type input "0962456624"
type input "A HỒ"
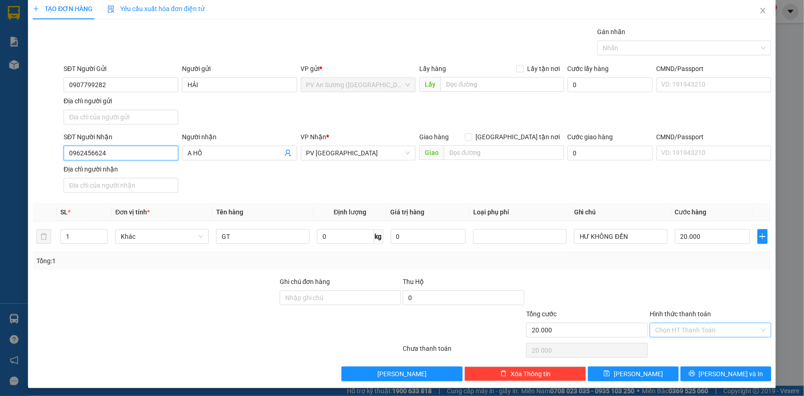
scroll to position [9, 0]
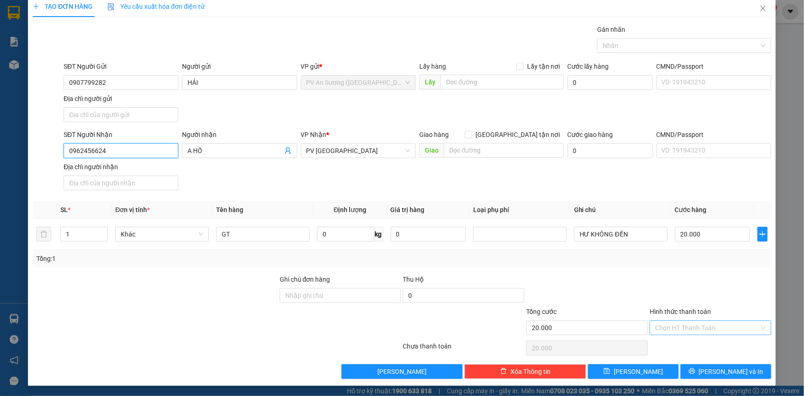
type input "0962456624"
click at [686, 324] on input "Hình thức thanh toán" at bounding box center [707, 328] width 104 height 14
click at [702, 344] on div "Tại văn phòng" at bounding box center [705, 345] width 110 height 10
type input "0"
click at [695, 368] on icon "printer" at bounding box center [692, 371] width 6 height 6
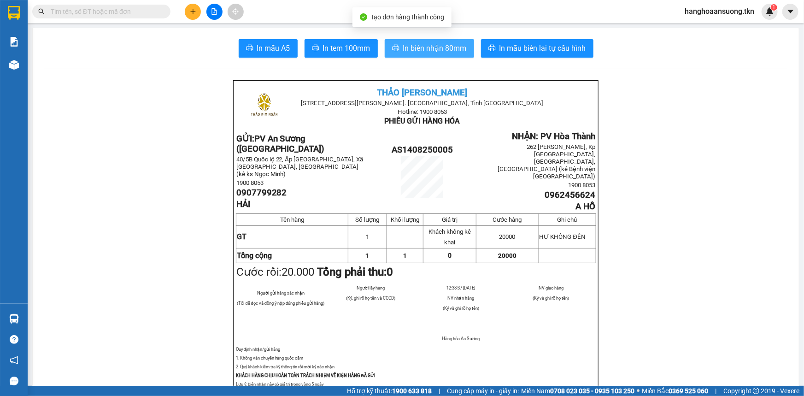
click at [428, 47] on span "In biên nhận 80mm" at bounding box center [435, 48] width 64 height 12
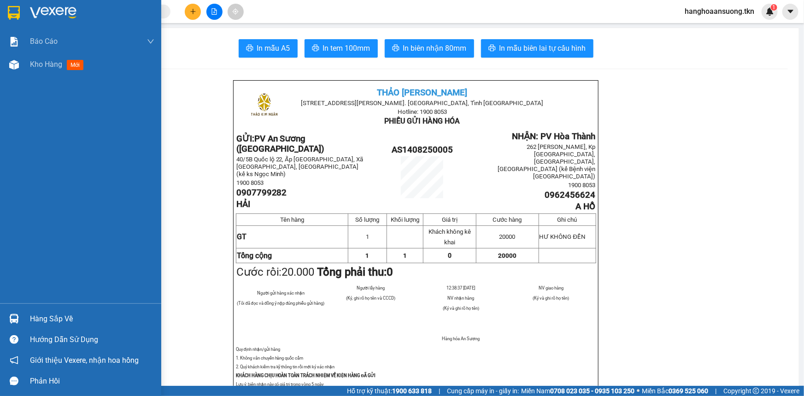
click at [56, 321] on div "Hàng sắp về" at bounding box center [92, 319] width 124 height 14
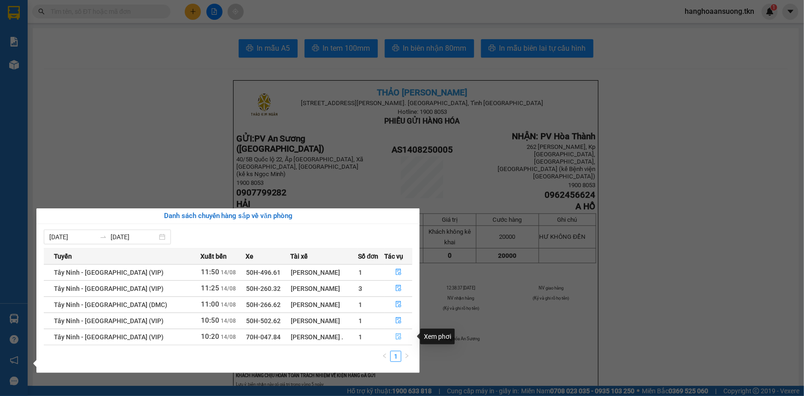
click at [396, 338] on icon "file-done" at bounding box center [398, 336] width 6 height 6
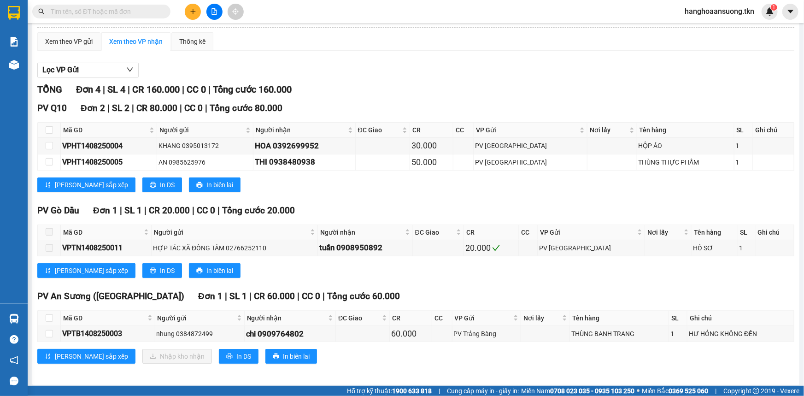
scroll to position [65, 0]
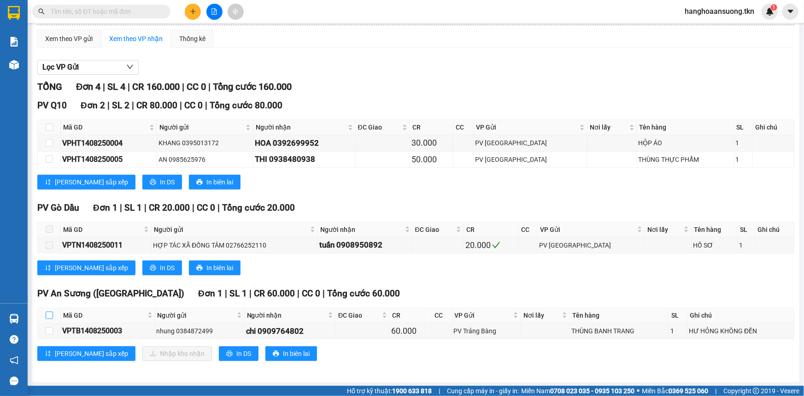
click at [50, 312] on input "checkbox" at bounding box center [49, 314] width 7 height 7
checkbox input "true"
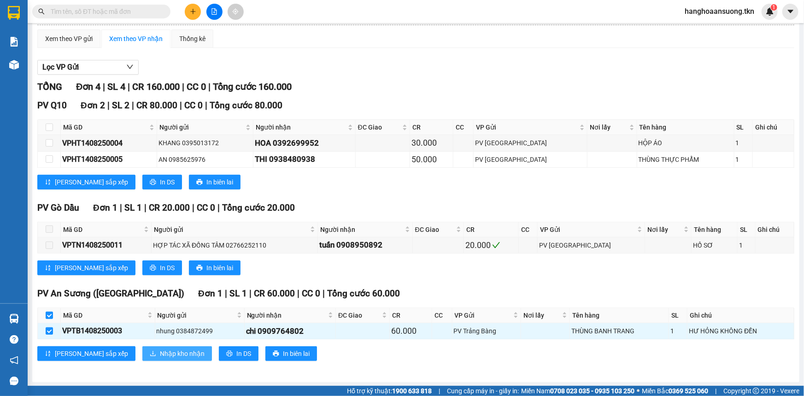
click at [160, 357] on span "Nhập kho nhận" at bounding box center [182, 353] width 45 height 10
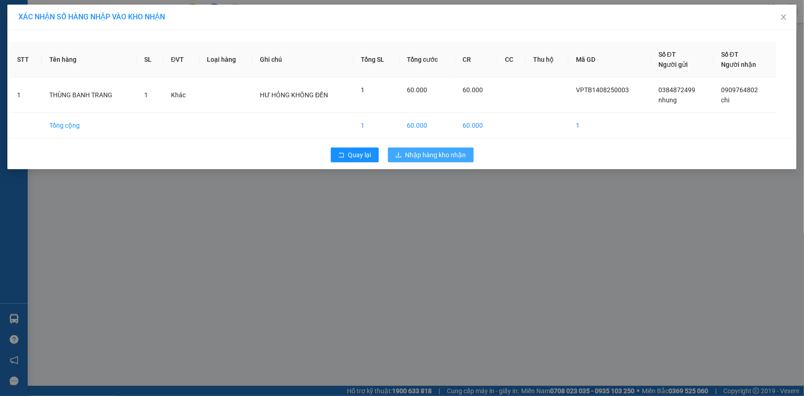
click at [452, 157] on span "Nhập hàng kho nhận" at bounding box center [435, 155] width 61 height 10
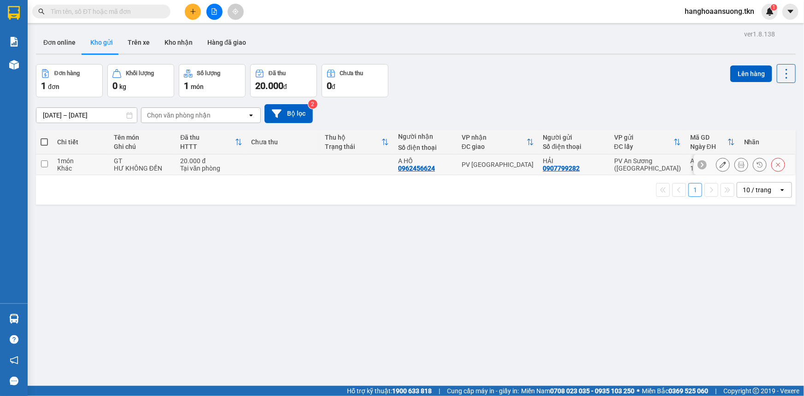
click at [380, 168] on td at bounding box center [356, 164] width 73 height 21
checkbox input "true"
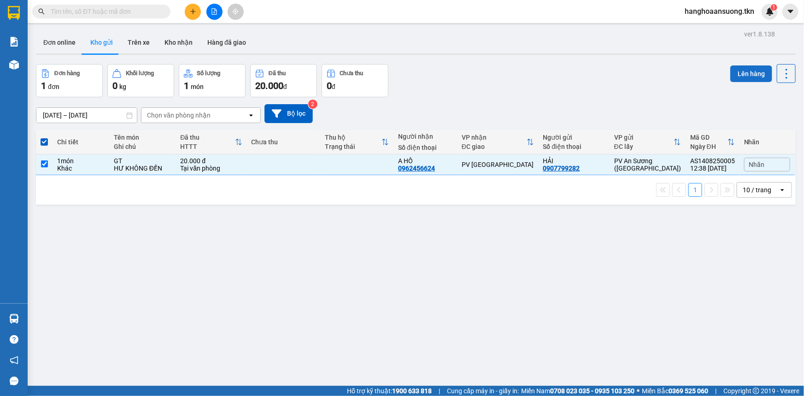
click at [747, 70] on button "Lên hàng" at bounding box center [751, 73] width 42 height 17
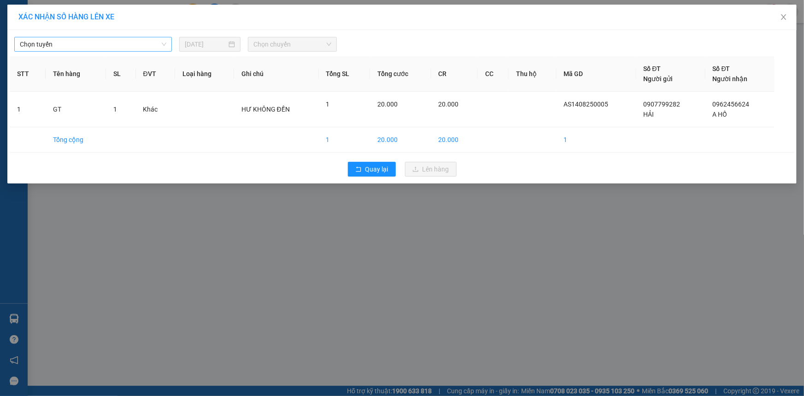
click at [137, 46] on span "Chọn tuyến" at bounding box center [93, 44] width 147 height 14
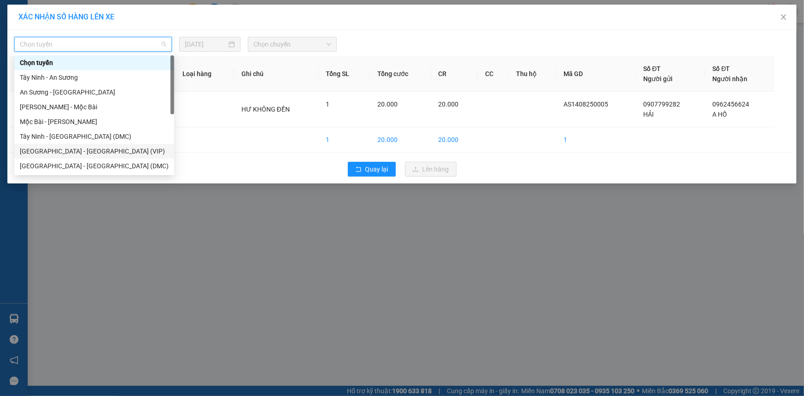
click at [119, 154] on div "[GEOGRAPHIC_DATA] - [GEOGRAPHIC_DATA] (VIP)" at bounding box center [94, 151] width 149 height 10
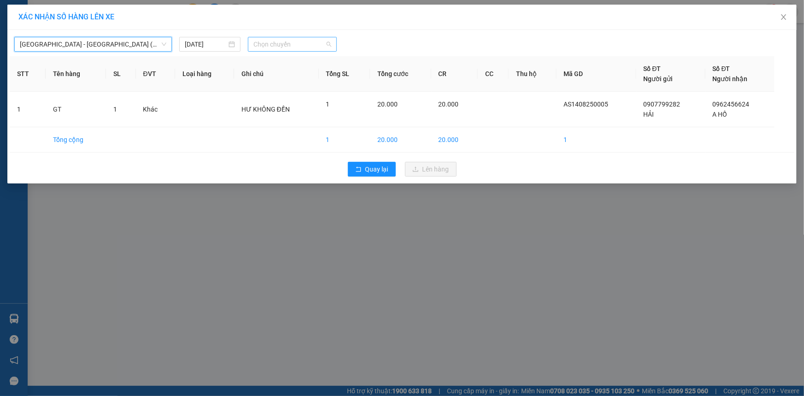
click at [284, 40] on span "Chọn chuyến" at bounding box center [292, 44] width 78 height 14
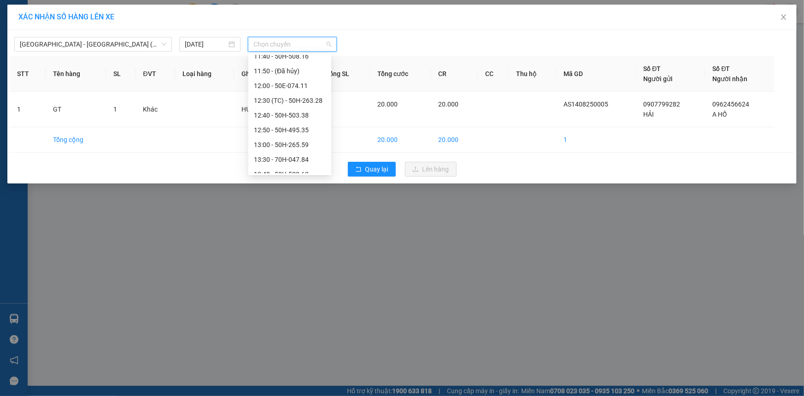
scroll to position [422, 0]
click at [295, 108] on div "12:00 - 50E-074.11" at bounding box center [290, 112] width 72 height 10
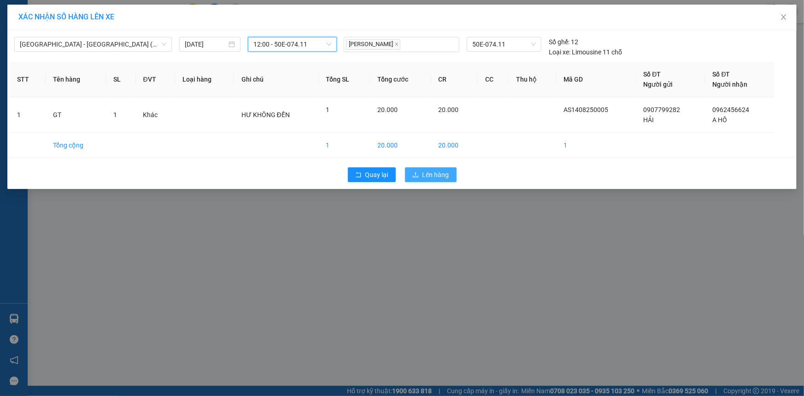
click at [429, 174] on span "Lên hàng" at bounding box center [435, 175] width 27 height 10
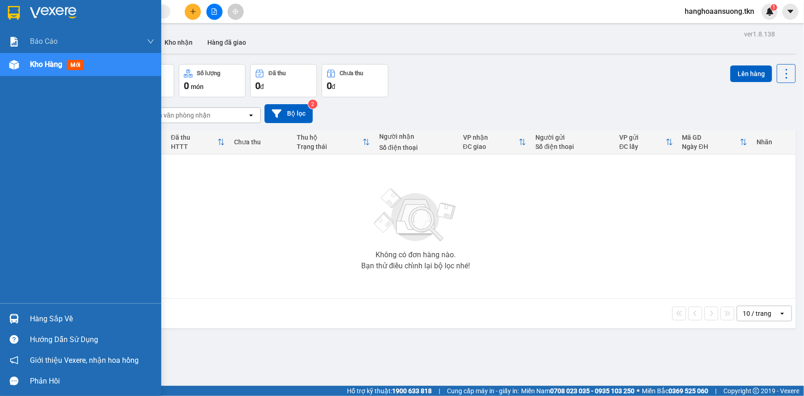
click at [44, 318] on div "Hàng sắp về" at bounding box center [92, 319] width 124 height 14
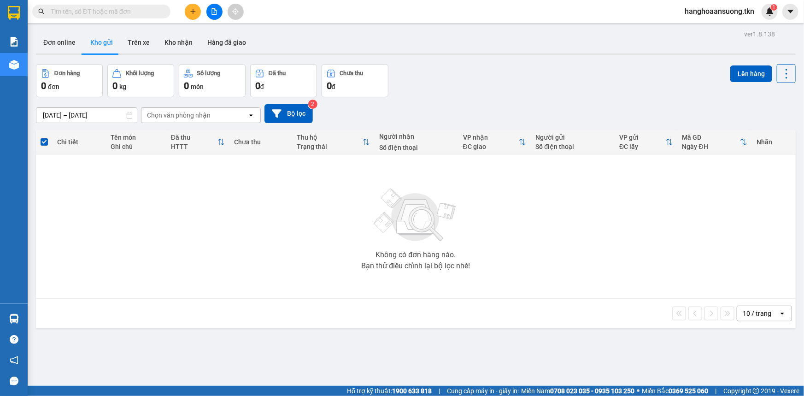
click at [587, 317] on section "Kết quả tìm kiếm ( 109 ) Bộ lọc Mã ĐH Trạng thái Món hàng Thu hộ Tổng cước Chưa…" at bounding box center [402, 198] width 804 height 396
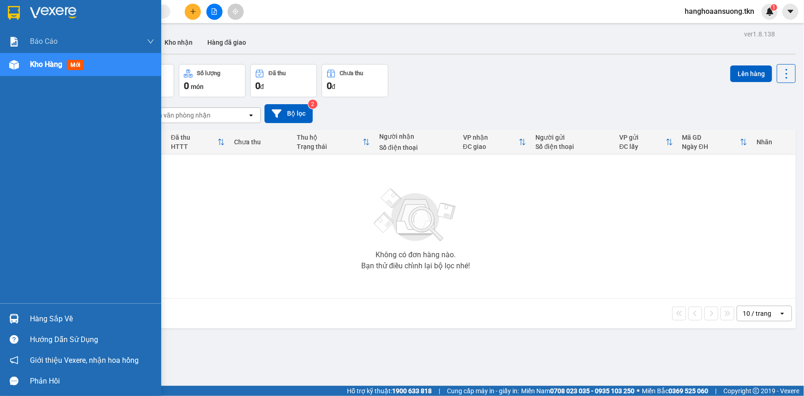
click at [82, 316] on div "Hàng sắp về" at bounding box center [92, 319] width 124 height 14
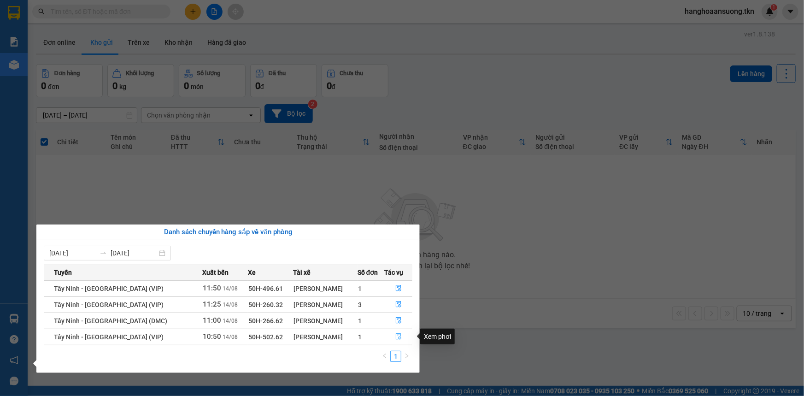
click at [396, 338] on icon "file-done" at bounding box center [398, 336] width 6 height 6
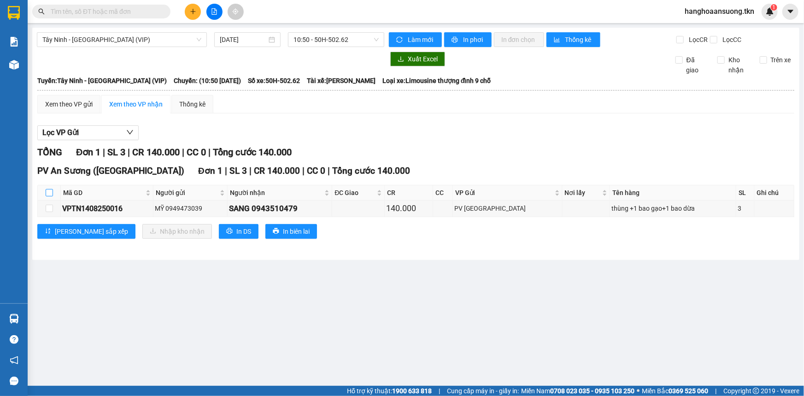
click at [50, 193] on input "checkbox" at bounding box center [49, 192] width 7 height 7
checkbox input "true"
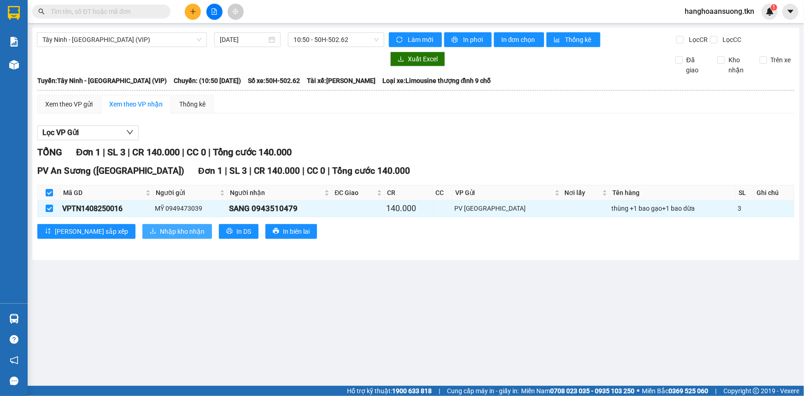
click at [160, 234] on span "Nhập kho nhận" at bounding box center [182, 231] width 45 height 10
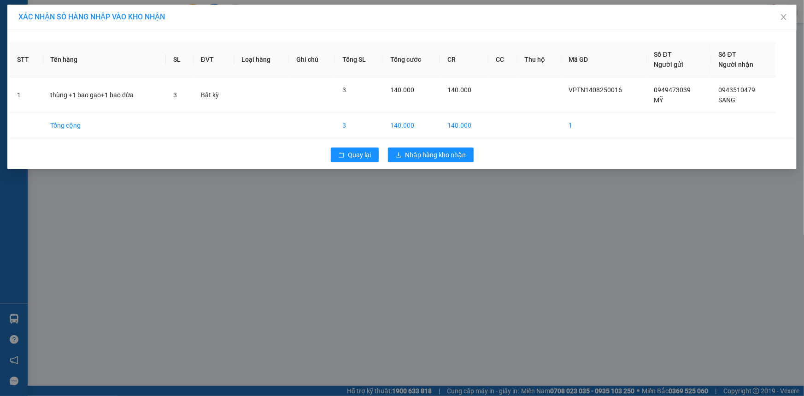
click at [445, 143] on div "Quay lại Nhập hàng kho nhận" at bounding box center [402, 155] width 785 height 24
click at [445, 150] on span "Nhập hàng kho nhận" at bounding box center [435, 155] width 61 height 10
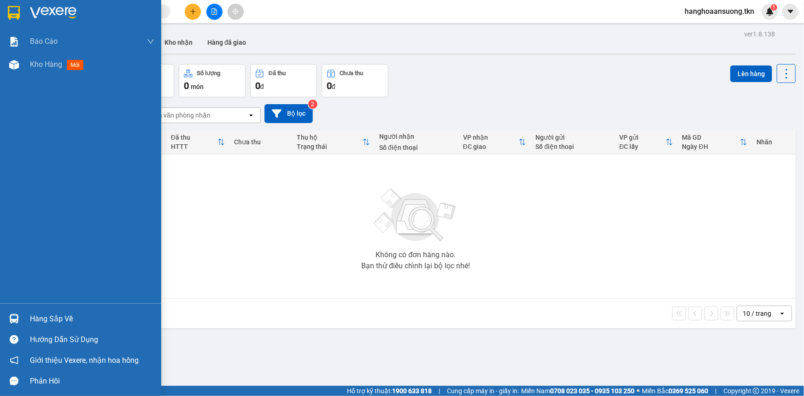
click at [53, 319] on div "Hàng sắp về" at bounding box center [92, 319] width 124 height 14
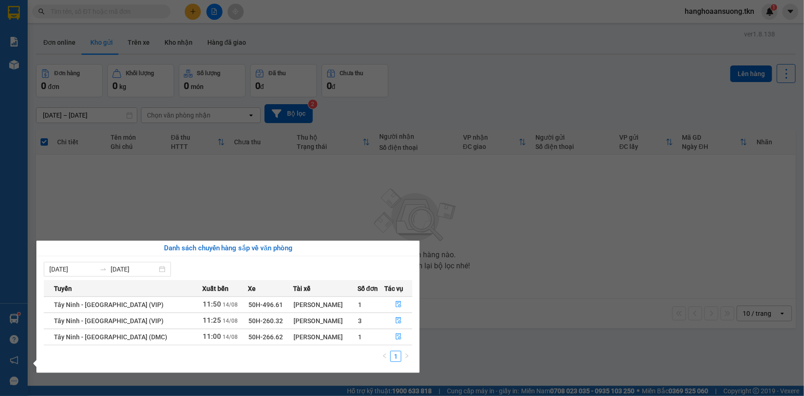
click at [537, 322] on section "Kết quả tìm kiếm ( 109 ) Bộ lọc Mã ĐH Trạng thái Món hàng Thu hộ Tổng cước Chưa…" at bounding box center [402, 198] width 804 height 396
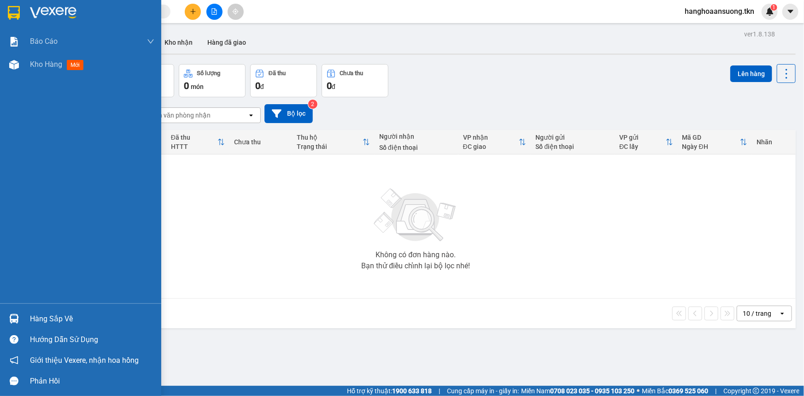
click at [32, 318] on div "Hàng sắp về" at bounding box center [92, 319] width 124 height 14
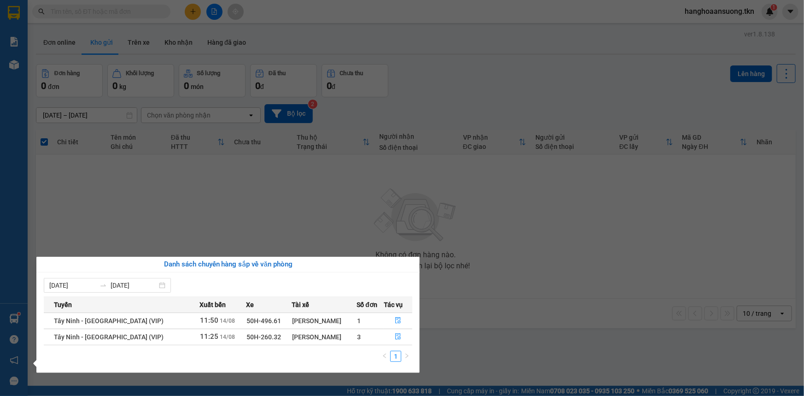
click at [293, 211] on section "Kết quả tìm kiếm ( 109 ) Bộ lọc Mã ĐH Trạng thái Món hàng Thu hộ Tổng cước Chưa…" at bounding box center [402, 198] width 804 height 396
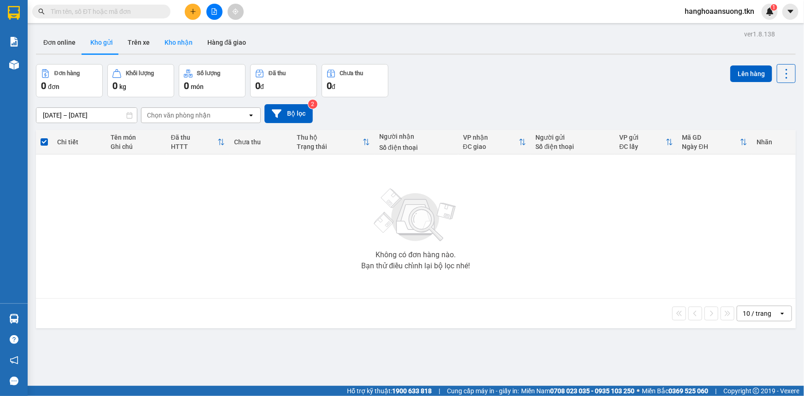
click at [171, 47] on button "Kho nhận" at bounding box center [178, 42] width 43 height 22
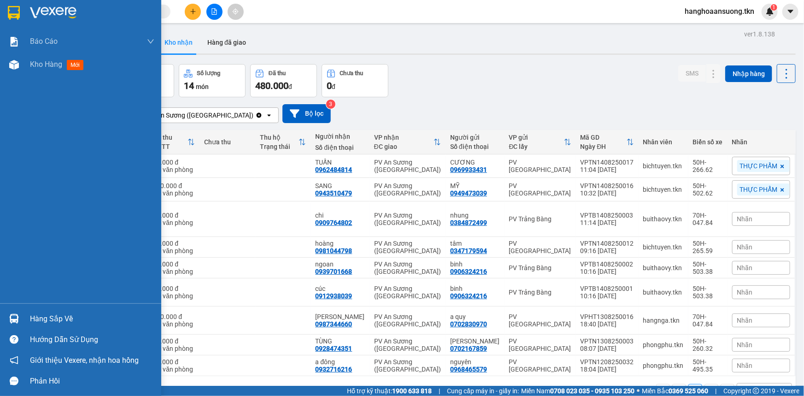
click at [58, 318] on div "Hàng sắp về" at bounding box center [92, 319] width 124 height 14
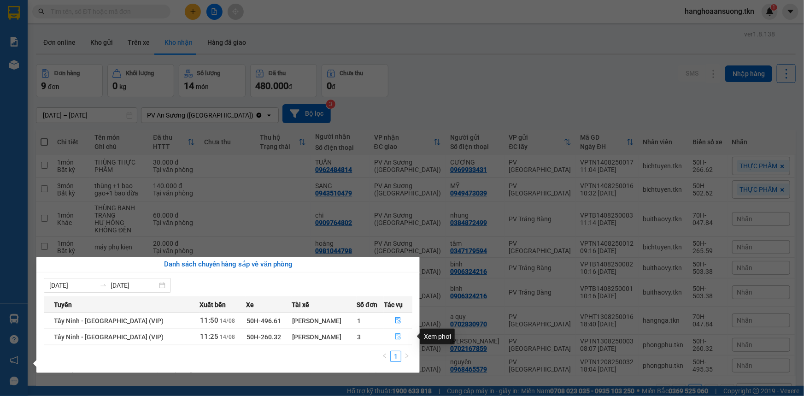
click at [395, 337] on icon "file-done" at bounding box center [398, 336] width 6 height 6
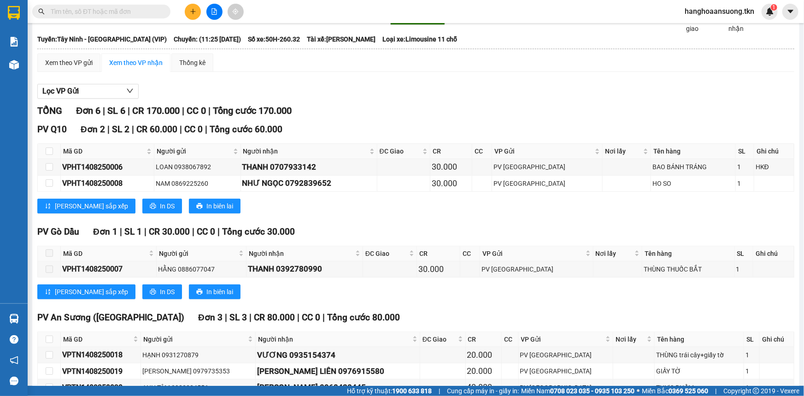
scroll to position [98, 0]
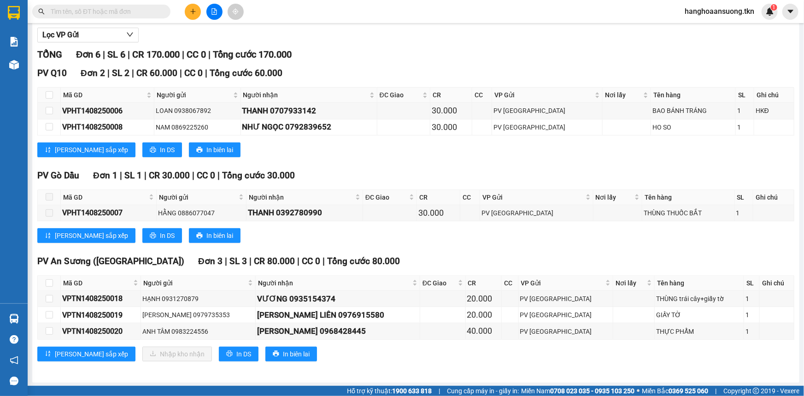
click at [463, 250] on div "TỔNG Đơn 6 | SL 6 | CR 170.000 | CC 0 | Tổng cước 170.000 PV Q10 Đơn 2 | SL 2 |…" at bounding box center [415, 209] width 757 height 325
click at [147, 13] on input "text" at bounding box center [105, 11] width 109 height 10
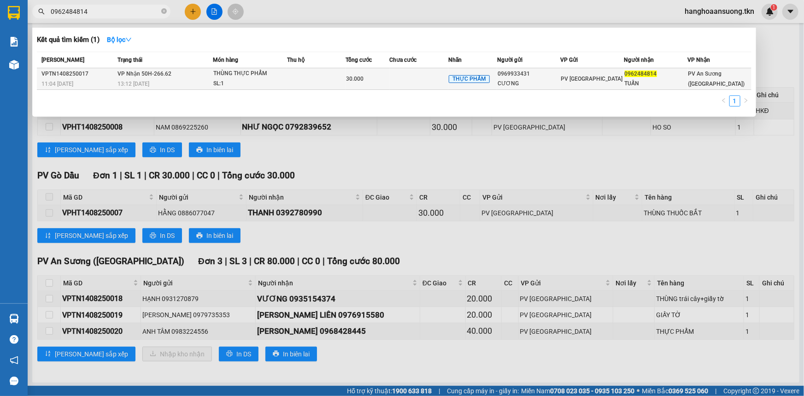
type input "0962484814"
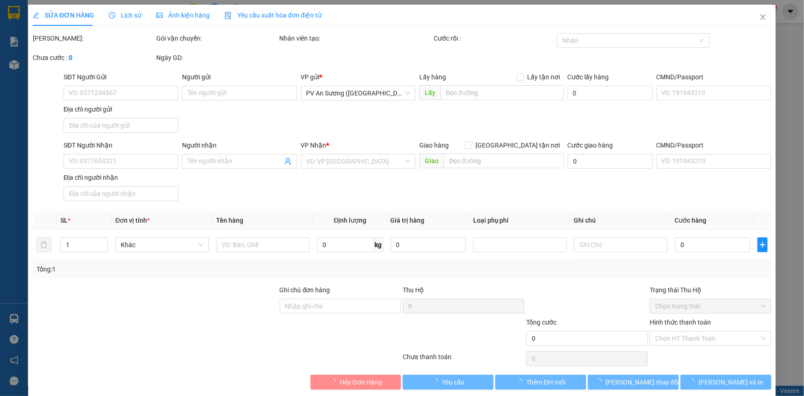
type input "0969933431"
type input "CƯƠNG"
type input "0962484814"
type input "TUẤN"
type input "30.000"
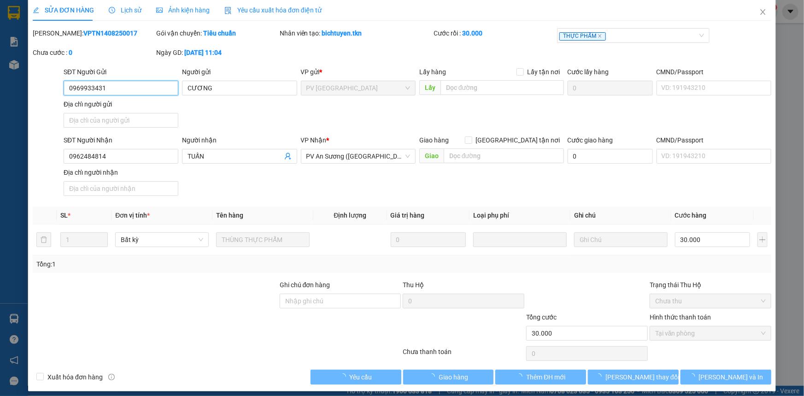
scroll to position [11, 0]
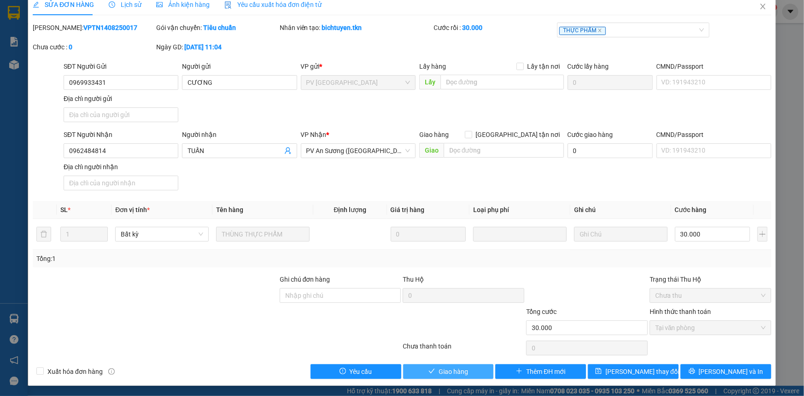
click at [465, 377] on button "Giao hàng" at bounding box center [448, 371] width 91 height 15
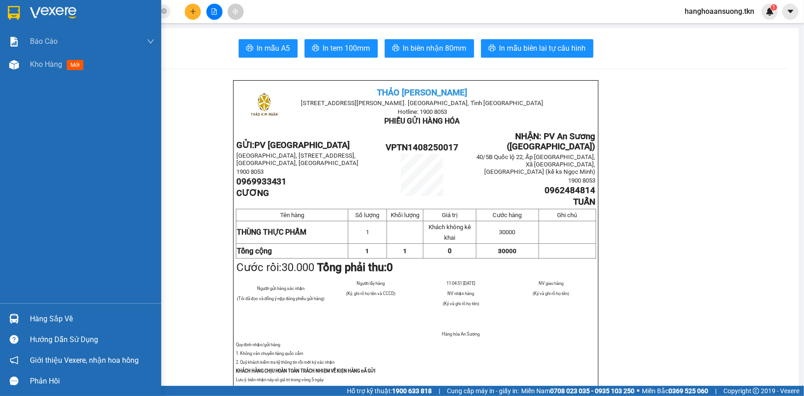
click at [61, 319] on div "Hàng sắp về" at bounding box center [92, 319] width 124 height 14
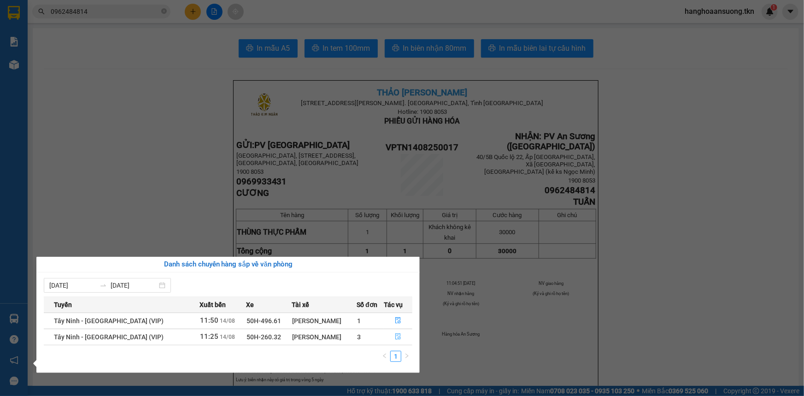
click at [397, 341] on button "button" at bounding box center [398, 336] width 28 height 15
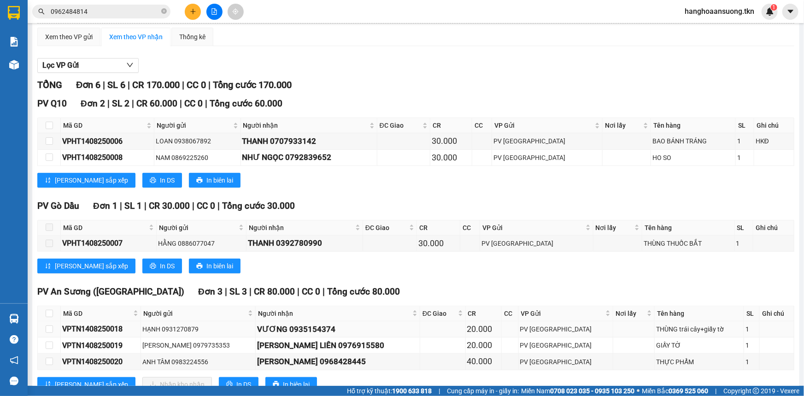
scroll to position [98, 0]
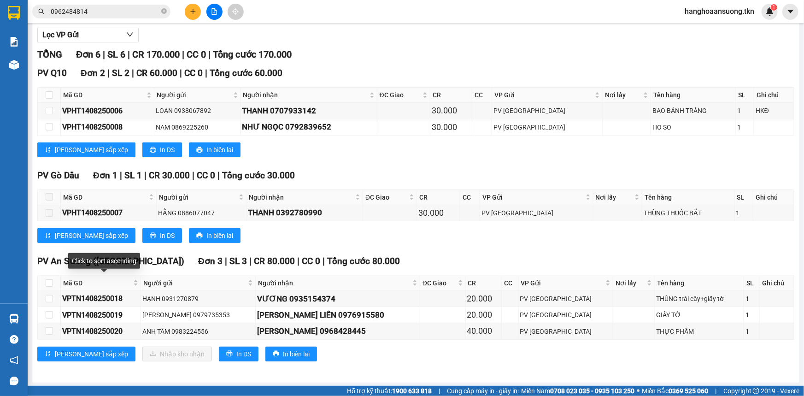
click at [53, 279] on th at bounding box center [49, 283] width 23 height 15
click at [53, 282] on th at bounding box center [49, 283] width 23 height 15
click at [51, 283] on input "checkbox" at bounding box center [49, 282] width 7 height 7
checkbox input "true"
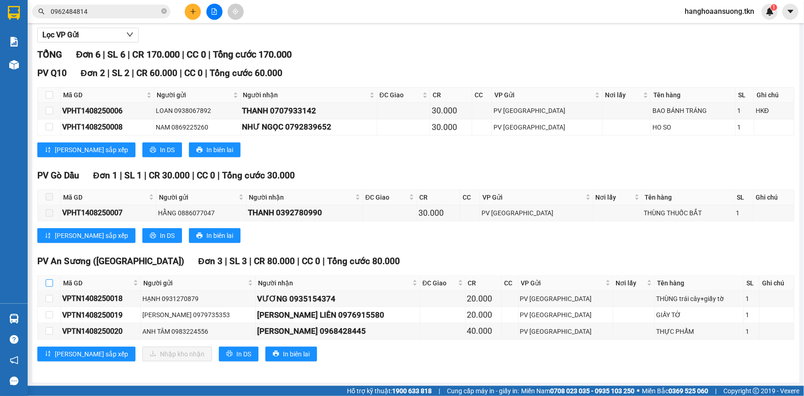
checkbox input "true"
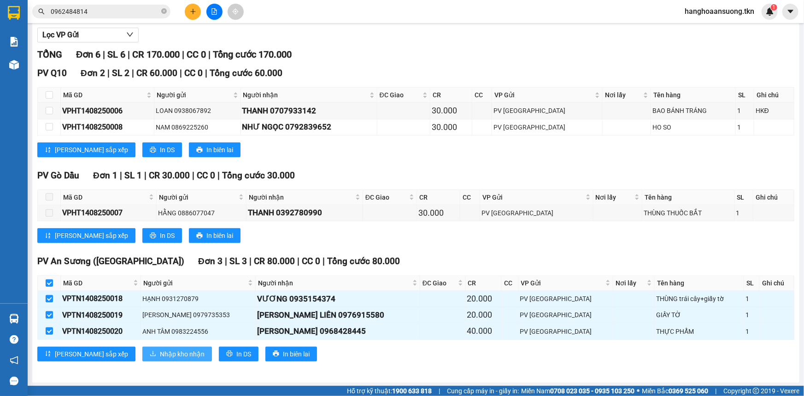
click at [160, 356] on span "Nhập kho nhận" at bounding box center [182, 354] width 45 height 10
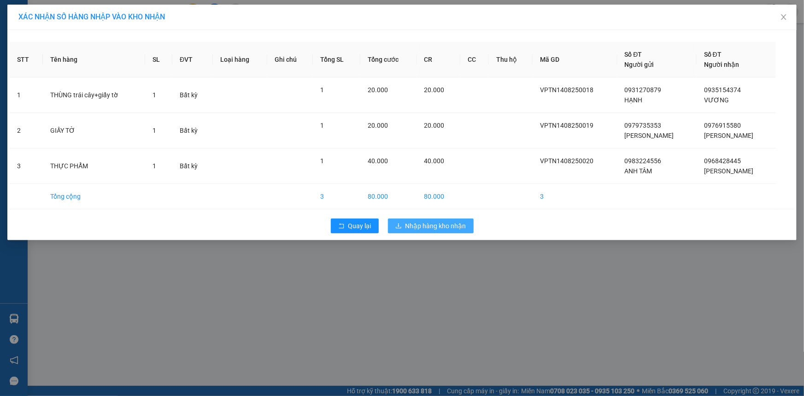
click at [451, 231] on button "Nhập hàng kho nhận" at bounding box center [431, 225] width 86 height 15
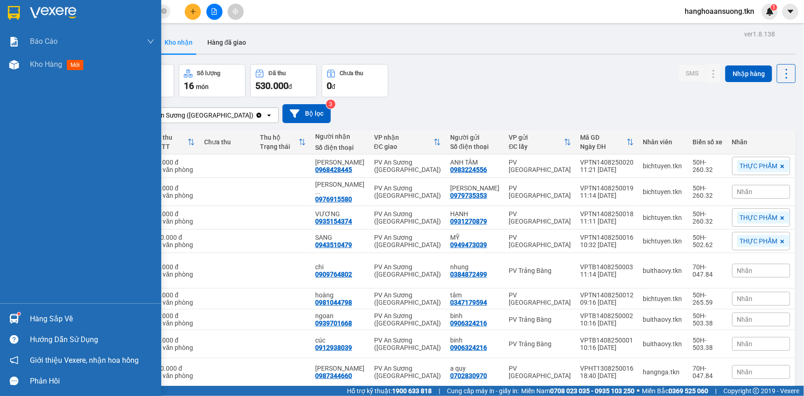
click at [19, 313] on sup at bounding box center [19, 313] width 3 height 3
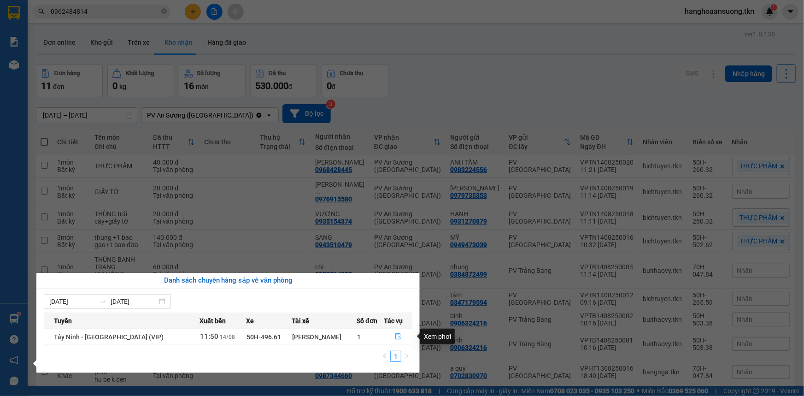
click at [399, 336] on icon "file-done" at bounding box center [398, 336] width 6 height 6
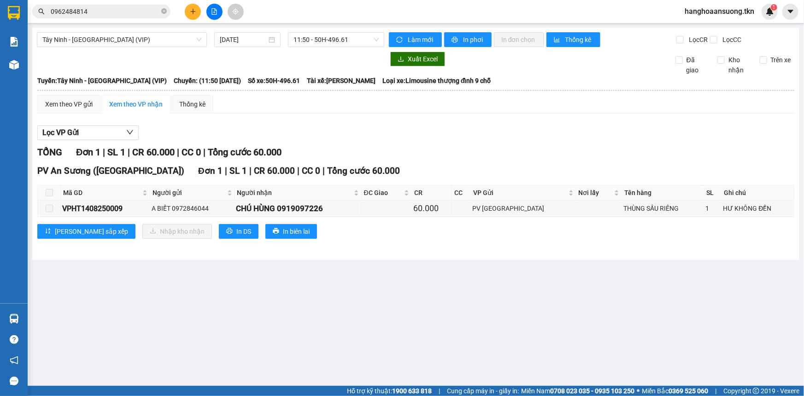
click at [46, 194] on span at bounding box center [49, 192] width 7 height 7
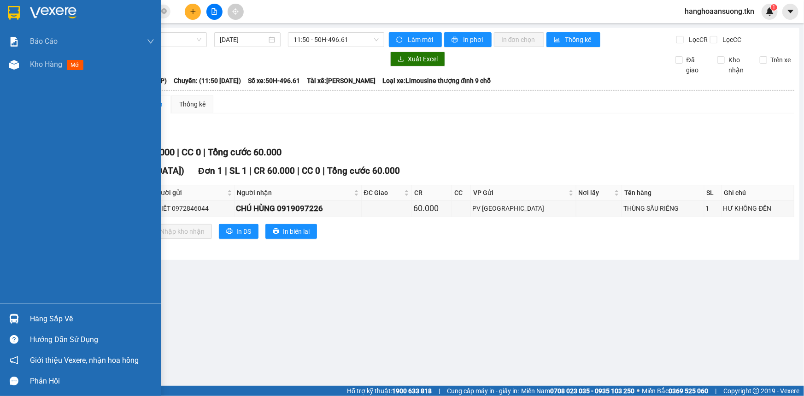
click at [46, 325] on div "Hàng sắp về" at bounding box center [92, 319] width 124 height 14
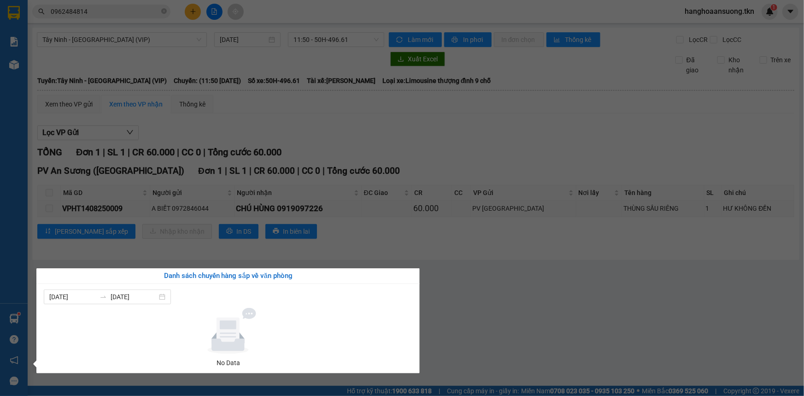
drag, startPoint x: 578, startPoint y: 318, endPoint x: 571, endPoint y: 320, distance: 7.2
click at [578, 318] on section "Kết quả tìm kiếm ( 1 ) Bộ lọc Mã ĐH Trạng thái Món hàng Thu hộ Tổng cước Chưa c…" at bounding box center [402, 198] width 804 height 396
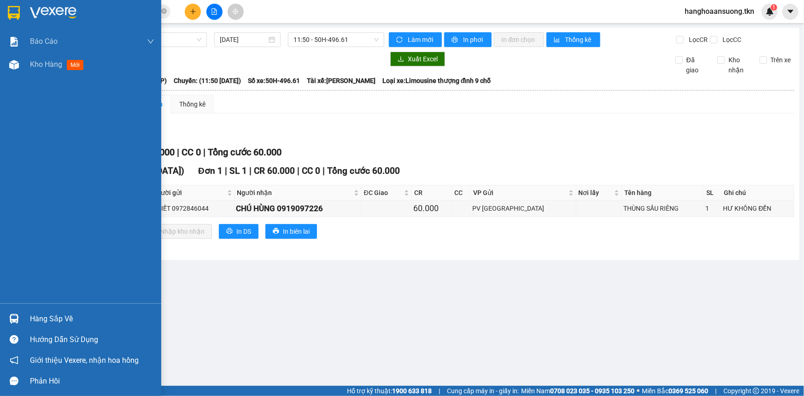
click at [54, 321] on div "Hàng sắp về" at bounding box center [92, 319] width 124 height 14
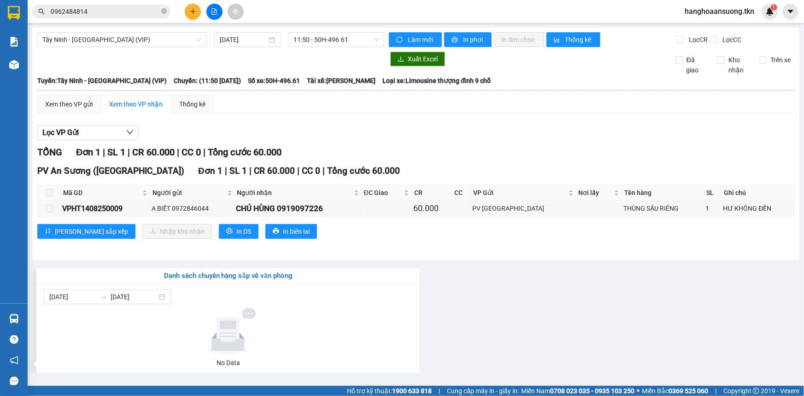
drag, startPoint x: 570, startPoint y: 323, endPoint x: 469, endPoint y: 303, distance: 103.7
click at [570, 323] on section "Kết quả tìm kiếm ( 1 ) Bộ lọc Mã ĐH Trạng thái Món hàng Thu hộ Tổng cước Chưa c…" at bounding box center [402, 198] width 804 height 396
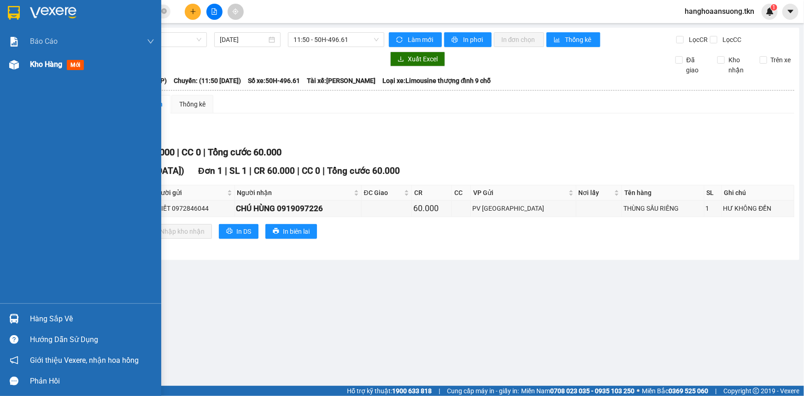
click at [46, 69] on span "Kho hàng" at bounding box center [46, 64] width 32 height 9
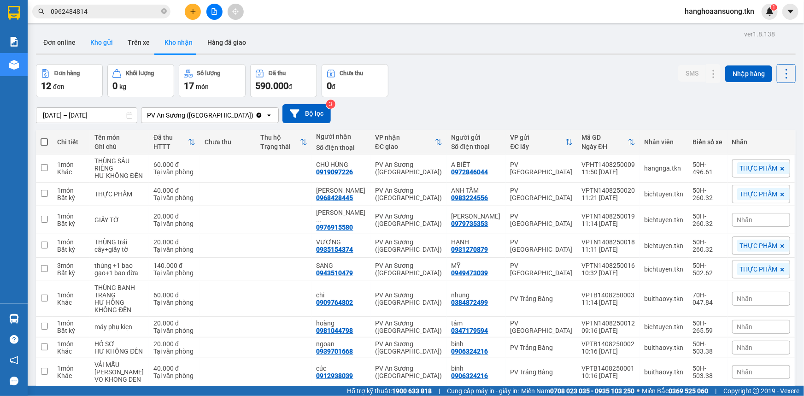
click at [107, 41] on button "Kho gửi" at bounding box center [101, 42] width 37 height 22
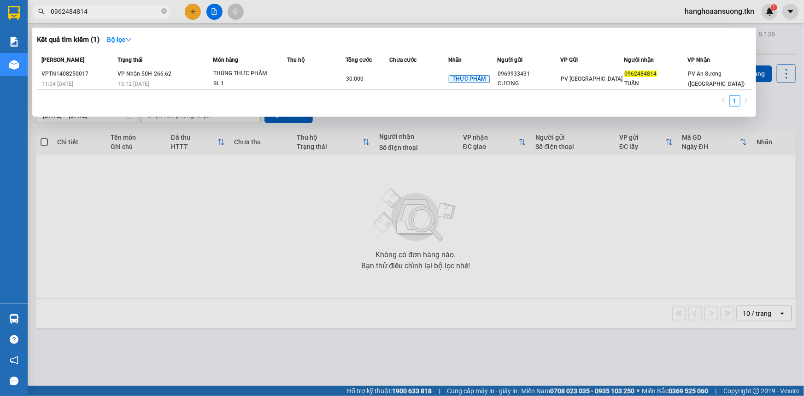
click at [93, 12] on input "0962484814" at bounding box center [105, 11] width 109 height 10
type input "0"
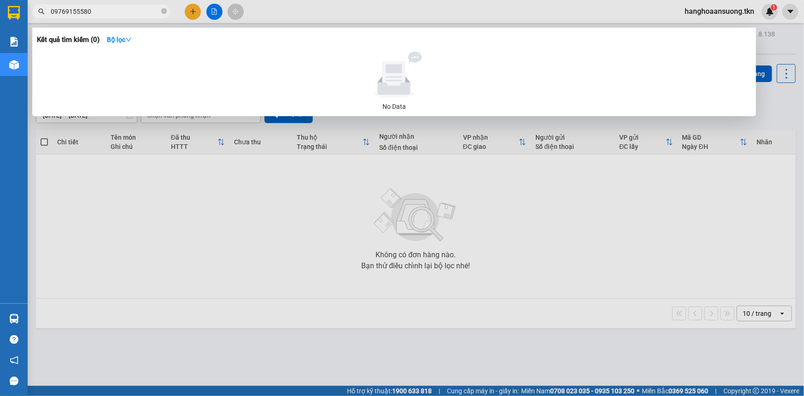
click at [80, 13] on input "09769155580" at bounding box center [105, 11] width 109 height 10
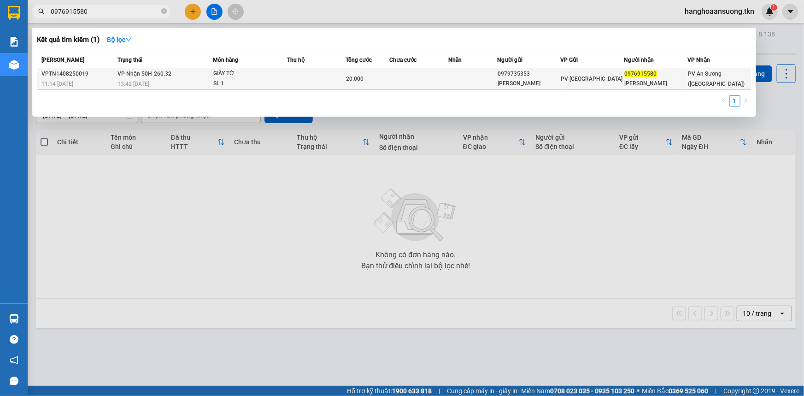
type input "0976915580"
click at [591, 84] on td "PV [GEOGRAPHIC_DATA]" at bounding box center [593, 79] width 64 height 22
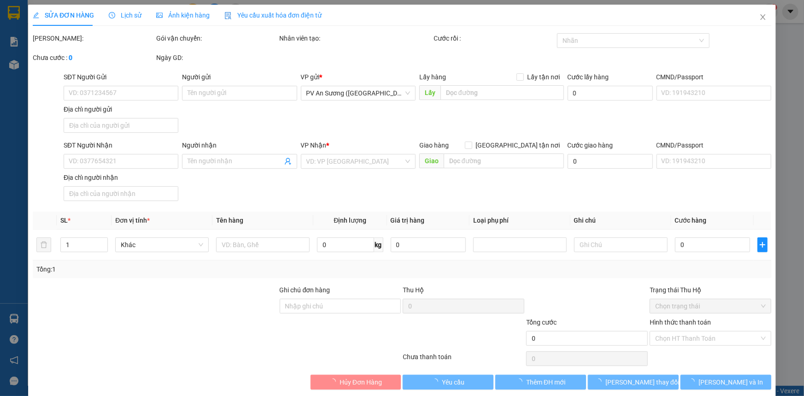
type input "0979735353"
type input "[PERSON_NAME]"
type input "0976915580"
type input "[PERSON_NAME]"
type input "20.000"
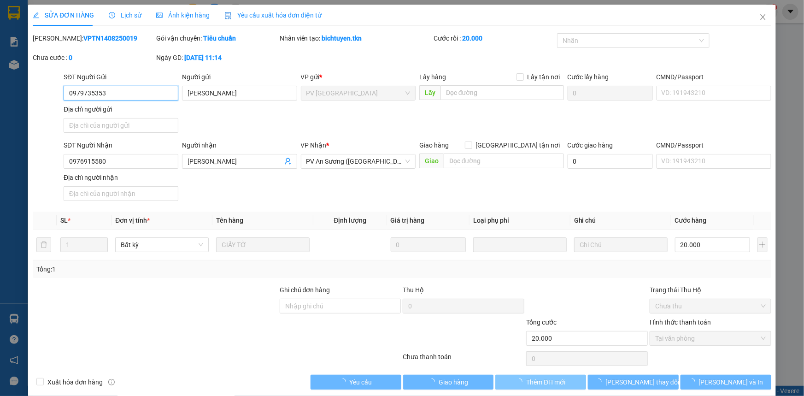
scroll to position [11, 0]
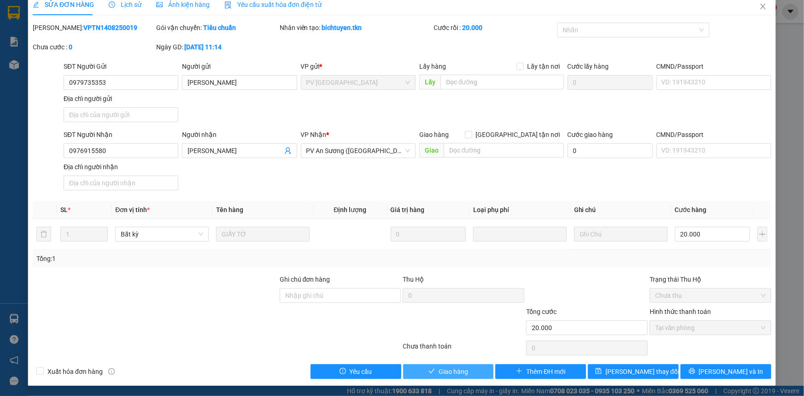
click at [439, 372] on span "Giao hàng" at bounding box center [453, 371] width 29 height 10
